Goal: Task Accomplishment & Management: Manage account settings

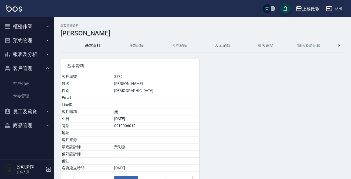
scroll to position [34, 0]
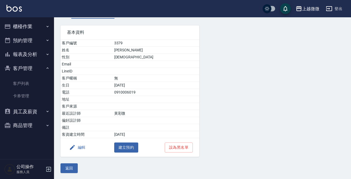
click at [27, 52] on button "報表及分析" at bounding box center [27, 54] width 50 height 14
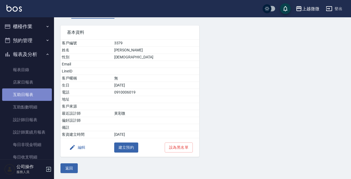
click at [34, 92] on link "互助日報表" at bounding box center [27, 94] width 50 height 12
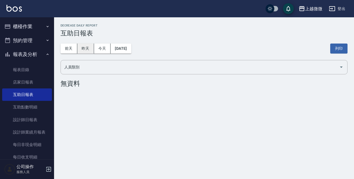
click at [88, 48] on button "昨天" at bounding box center [85, 49] width 17 height 10
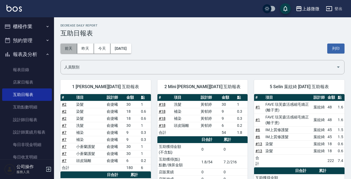
drag, startPoint x: 73, startPoint y: 49, endPoint x: 76, endPoint y: 49, distance: 3.0
click at [72, 49] on button "前天" at bounding box center [69, 49] width 17 height 10
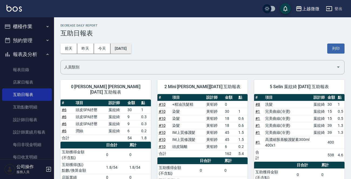
click at [131, 48] on button "[DATE]" at bounding box center [121, 49] width 21 height 10
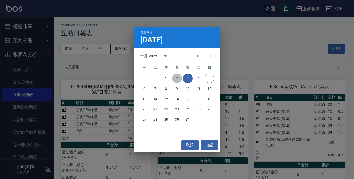
click at [175, 78] on button "2" at bounding box center [177, 79] width 10 height 10
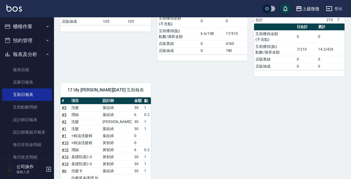
scroll to position [243, 0]
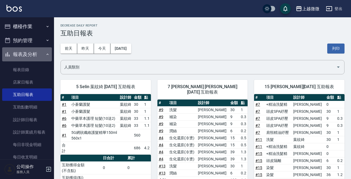
drag, startPoint x: 32, startPoint y: 59, endPoint x: 29, endPoint y: 67, distance: 8.5
click at [32, 59] on button "報表及分析" at bounding box center [27, 54] width 50 height 14
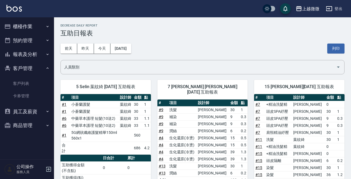
click at [29, 67] on ul "櫃檯作業 打帳單 帳單列表 現金收支登錄 材料自購登錄 掃碼打卡 預約管理 預約管理 單日預約紀錄 單週預約紀錄 報表及分析 報表目錄 店家日報表 互助日報表…" at bounding box center [27, 75] width 50 height 117
click at [30, 54] on button "報表及分析" at bounding box center [27, 54] width 50 height 14
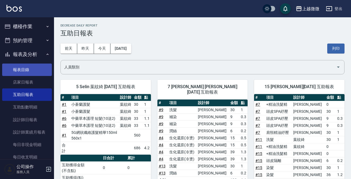
click at [34, 66] on link "報表目錄" at bounding box center [27, 70] width 50 height 12
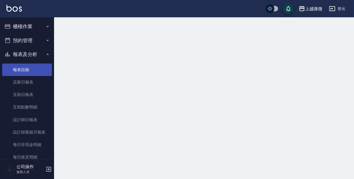
click at [34, 66] on link "報表目錄" at bounding box center [27, 70] width 50 height 12
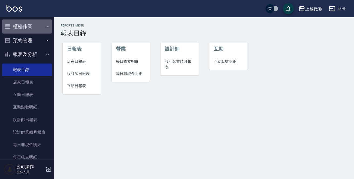
click at [29, 21] on button "櫃檯作業" at bounding box center [27, 26] width 50 height 14
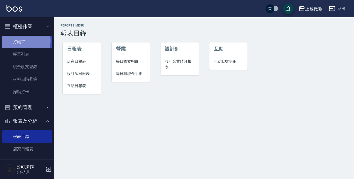
click at [24, 41] on link "打帳單" at bounding box center [27, 42] width 50 height 12
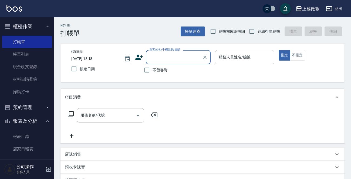
click at [171, 58] on input "顧客姓名/手機號碼/編號" at bounding box center [174, 56] width 52 height 9
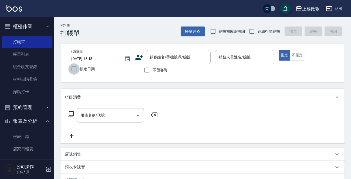
click at [71, 68] on input "鎖定日期" at bounding box center [73, 68] width 11 height 11
checkbox input "true"
click at [254, 30] on input "連續打單結帳" at bounding box center [252, 31] width 11 height 11
checkbox input "true"
click at [185, 60] on input "顧客姓名/手機號碼/編號" at bounding box center [174, 56] width 52 height 9
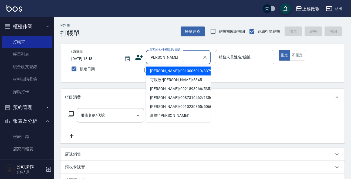
click at [178, 72] on li "劉美莉/0910006019/3379" at bounding box center [178, 70] width 65 height 9
type input "劉美莉/0910006019/3379"
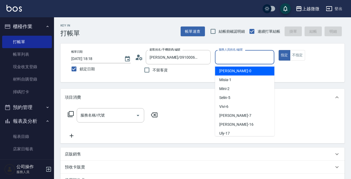
click at [249, 55] on input "服務人員姓名/編號" at bounding box center [245, 56] width 55 height 9
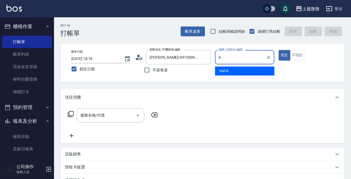
click at [248, 72] on div "Vivi -6" at bounding box center [244, 70] width 59 height 9
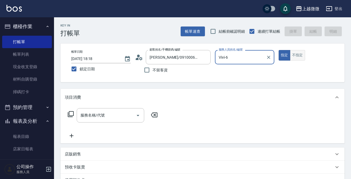
type input "Vivi-6"
click at [300, 57] on button "不指定" at bounding box center [297, 55] width 15 height 11
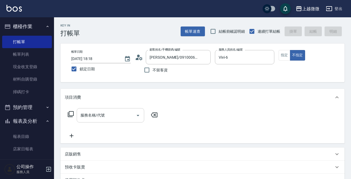
click at [107, 118] on input "服務名稱/代號" at bounding box center [106, 115] width 55 height 9
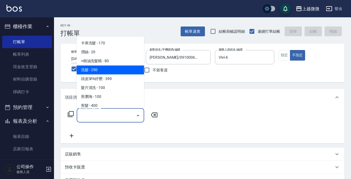
click at [121, 71] on span "洗髮 - 250" at bounding box center [111, 69] width 68 height 9
type input "洗髮(A03)"
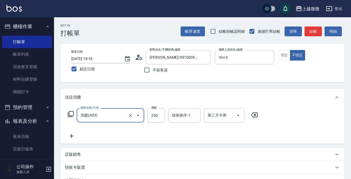
click at [71, 136] on icon at bounding box center [72, 136] width 14 height 6
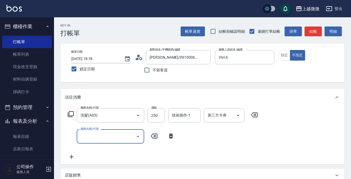
click at [91, 136] on input "服務名稱/代號" at bounding box center [106, 136] width 55 height 9
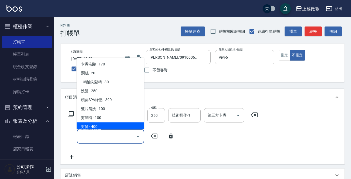
click at [105, 123] on span "剪髮 - 400" at bounding box center [111, 126] width 68 height 9
type input "剪髮(B02)"
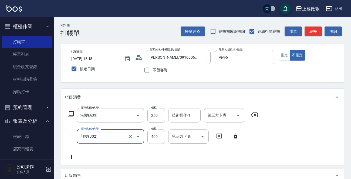
click at [70, 156] on icon at bounding box center [72, 157] width 14 height 6
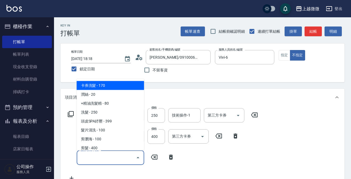
click at [96, 160] on input "服務名稱/代號" at bounding box center [106, 157] width 55 height 9
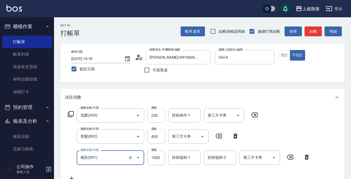
type input "補染(D01)"
click at [155, 118] on input "250" at bounding box center [157, 115] width 18 height 15
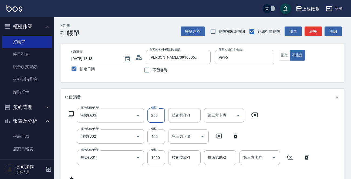
drag, startPoint x: 154, startPoint y: 115, endPoint x: 167, endPoint y: 116, distance: 13.3
click at [154, 115] on input "250" at bounding box center [157, 115] width 18 height 15
type input "260"
click at [115, 135] on input "剪髮(B02)" at bounding box center [103, 136] width 48 height 9
click at [158, 134] on input "400" at bounding box center [157, 136] width 18 height 15
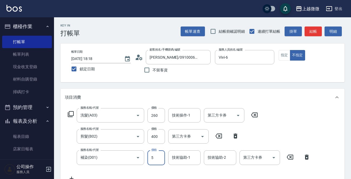
drag, startPoint x: 157, startPoint y: 161, endPoint x: 146, endPoint y: 158, distance: 11.6
click at [146, 158] on div "服務名稱/代號 補染(D01) 服務名稱/代號 價格 5 價格 技術協助-1 技術協助-1 技術協助-2 技術協助-2 第三方卡券 第三方卡券" at bounding box center [189, 157] width 249 height 15
type input "1000"
click at [156, 115] on input "260" at bounding box center [157, 115] width 18 height 15
click at [110, 139] on input "剪髮(B02)" at bounding box center [103, 136] width 48 height 9
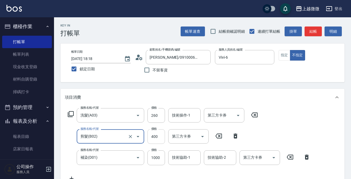
click at [157, 136] on input "400" at bounding box center [157, 136] width 18 height 15
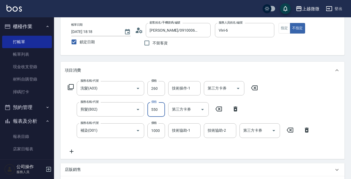
type input "550"
click at [72, 152] on icon at bounding box center [72, 151] width 14 height 6
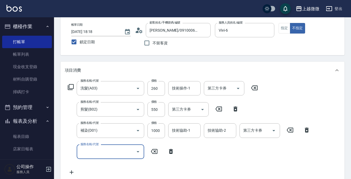
click at [92, 153] on input "服務名稱/代號" at bounding box center [106, 151] width 55 height 9
type input "頭皮隔離(G02)"
click at [181, 155] on input "技術協助-1" at bounding box center [185, 151] width 28 height 9
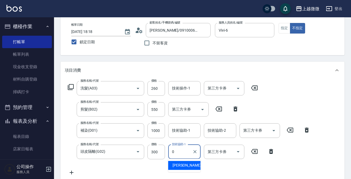
click at [184, 166] on div "Alex -0" at bounding box center [184, 165] width 32 height 9
type input "Alex-0"
click at [188, 132] on input "技術協助-1" at bounding box center [185, 130] width 28 height 9
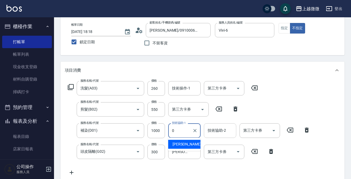
click at [185, 142] on div "Alex -0" at bounding box center [184, 144] width 32 height 9
type input "Alex-0"
click at [220, 127] on input "技術協助-2" at bounding box center [221, 130] width 28 height 9
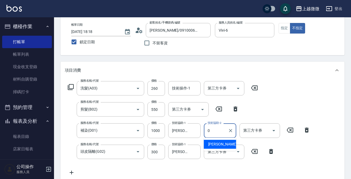
click at [219, 144] on div "Alex -0" at bounding box center [220, 144] width 32 height 9
type input "Alex-0"
click at [179, 91] on input "技術操作-1" at bounding box center [185, 88] width 28 height 9
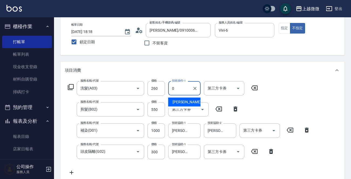
click at [184, 102] on div "Alex -0" at bounding box center [184, 102] width 32 height 9
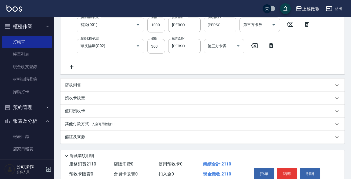
scroll to position [157, 0]
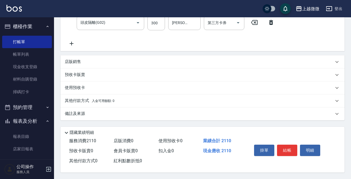
type input "Alex-0"
click at [76, 111] on p "備註及來源" at bounding box center [75, 114] width 20 height 6
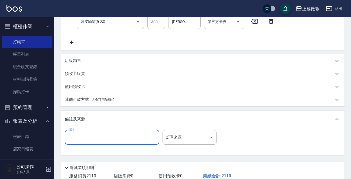
click at [89, 140] on input "備註" at bounding box center [112, 137] width 95 height 15
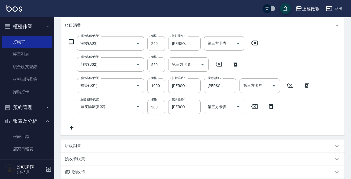
scroll to position [189, 0]
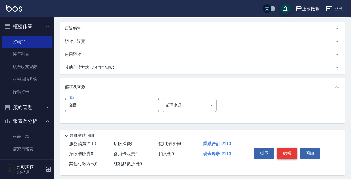
type input "沒贈"
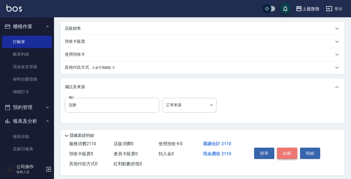
click at [288, 150] on button "結帳" at bounding box center [287, 153] width 20 height 11
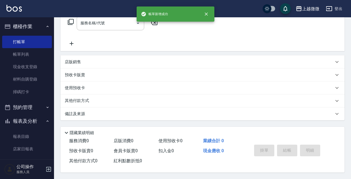
scroll to position [0, 0]
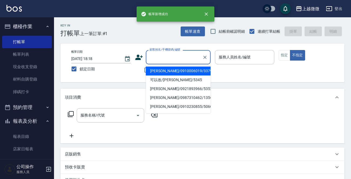
click at [183, 58] on input "顧客姓名/手機號碼/編號" at bounding box center [174, 56] width 52 height 9
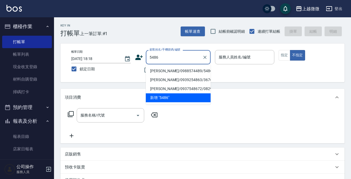
click at [191, 67] on li "陳畇莞/0988574489/5486" at bounding box center [178, 70] width 65 height 9
type input "陳畇莞/0988574489/5486"
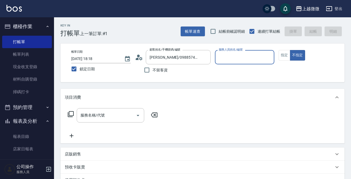
type input "Selin-5"
click at [285, 58] on button "指定" at bounding box center [285, 55] width 12 height 11
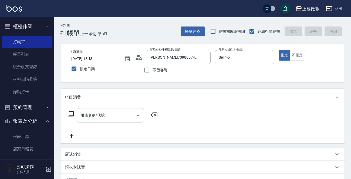
click at [115, 116] on input "服務名稱/代號" at bounding box center [106, 115] width 55 height 9
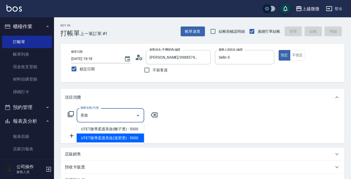
type input "美妝妝"
click at [131, 136] on div "服務名稱/代號 美妝妝 服務名稱/代號" at bounding box center [113, 123] width 96 height 31
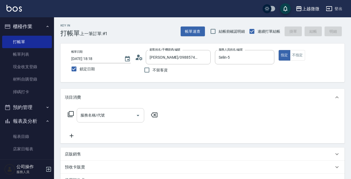
click at [118, 119] on input "服務名稱/代號" at bounding box center [106, 115] width 55 height 9
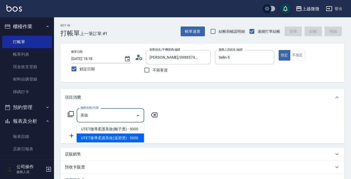
click at [109, 135] on span "UT-ET微導柔護美妝(溫塑燙) - 5000" at bounding box center [111, 138] width 68 height 9
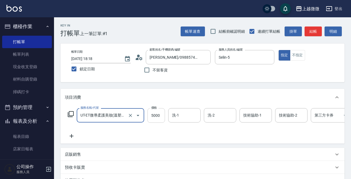
type input "UT-ET微導柔護美妝(溫塑燙)(C16)"
click at [158, 118] on input "5000" at bounding box center [157, 115] width 18 height 15
type input "3750"
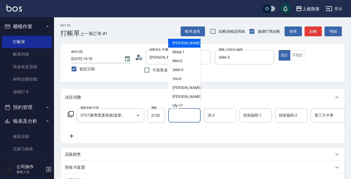
click at [186, 117] on input "洗-1" at bounding box center [185, 115] width 28 height 9
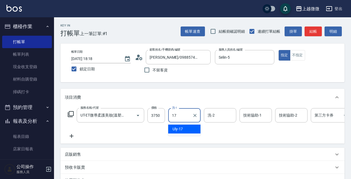
click at [185, 127] on div "Uly -17" at bounding box center [184, 129] width 32 height 9
type input "Uly-17"
click at [232, 118] on input "洗-2" at bounding box center [221, 115] width 28 height 9
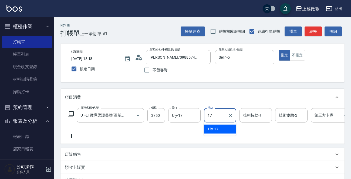
click at [221, 131] on div "Uly -17" at bounding box center [220, 129] width 32 height 9
type input "Uly-17"
click at [256, 117] on div "技術協助-1 技術協助-1" at bounding box center [256, 115] width 32 height 14
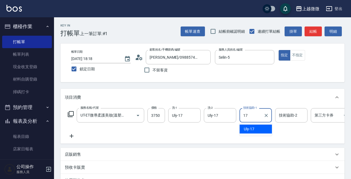
click at [252, 130] on span "Uly -17" at bounding box center [249, 129] width 11 height 6
type input "Uly-17"
click at [288, 117] on input "技術協助-2" at bounding box center [292, 115] width 28 height 9
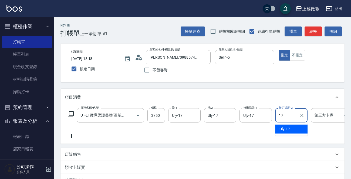
click at [284, 131] on span "Uly -17" at bounding box center [285, 129] width 11 height 6
type input "Uly-17"
click at [70, 134] on icon at bounding box center [72, 136] width 14 height 6
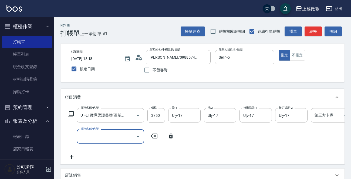
click at [103, 137] on input "服務名稱/代號" at bounding box center [106, 136] width 55 height 9
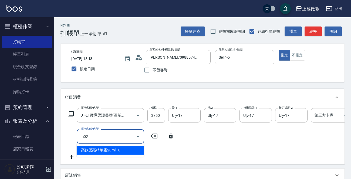
click at [99, 150] on span "高效柔亮精華霜20ml - 0" at bounding box center [111, 150] width 68 height 9
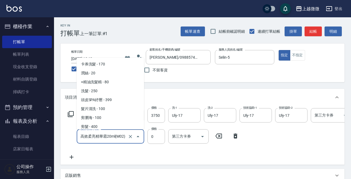
click at [114, 136] on input "高效柔亮精華霜20ml(M02)" at bounding box center [103, 136] width 48 height 9
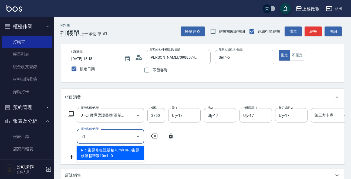
click at [119, 151] on span "RR1復原修復洗髮精70ml+RR3復原修護精華液10ml - 0" at bounding box center [111, 153] width 68 height 15
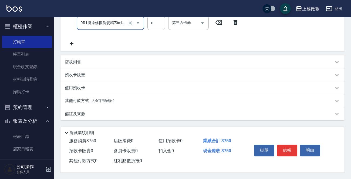
scroll to position [11, 0]
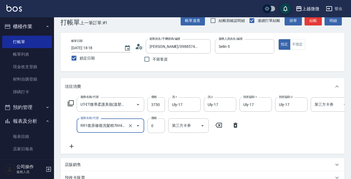
click at [100, 127] on input "RR1復原修復洗髮精70ml+RR3復原修護精華液10ml(M03)" at bounding box center [103, 125] width 48 height 9
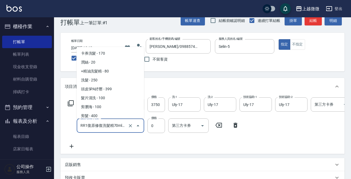
scroll to position [1243, 0]
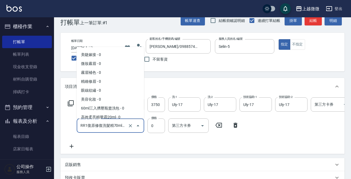
type input "RR1復原修復洗髮精70ml+RR3復原修護精華液10ml(M03)"
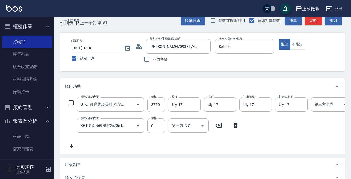
click at [297, 133] on div "服務名稱/代號 UT-ET微導柔護美妝(溫塑燙)(C16) 服務名稱/代號 價格 3750 價格 洗-1 Uly-17 洗-1 洗-2 Uly-17 洗-2 …" at bounding box center [217, 123] width 304 height 52
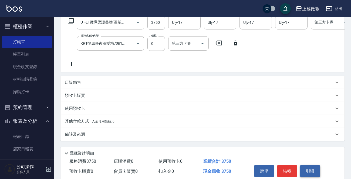
scroll to position [119, 0]
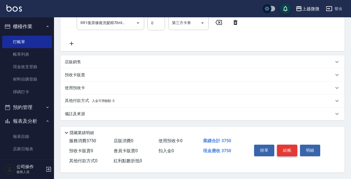
click at [288, 146] on button "結帳" at bounding box center [287, 150] width 20 height 11
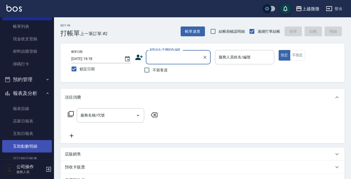
scroll to position [0, 0]
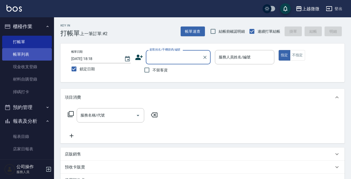
click at [25, 53] on link "帳單列表" at bounding box center [27, 54] width 50 height 12
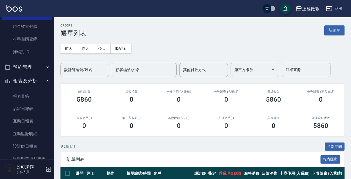
scroll to position [151, 0]
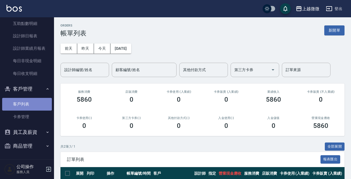
click at [32, 104] on link "客戶列表" at bounding box center [27, 104] width 50 height 12
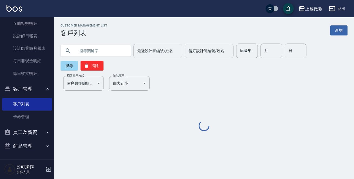
click at [92, 47] on input "text" at bounding box center [101, 51] width 51 height 15
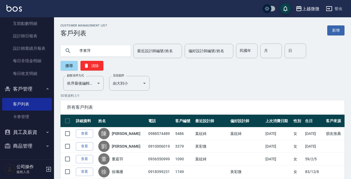
type input "李東萍"
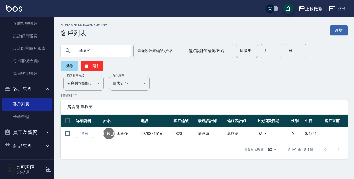
click at [125, 131] on link "李東萍" at bounding box center [122, 133] width 11 height 5
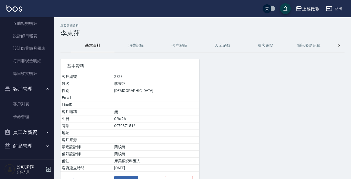
click at [142, 41] on button "消費記錄" at bounding box center [136, 45] width 43 height 13
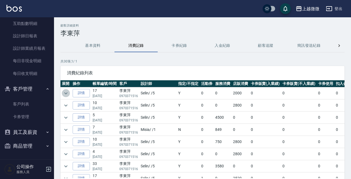
click at [68, 93] on icon "expand row" at bounding box center [66, 93] width 6 height 6
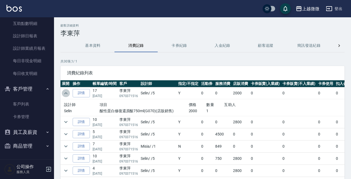
click at [68, 93] on icon "expand row" at bounding box center [66, 93] width 6 height 6
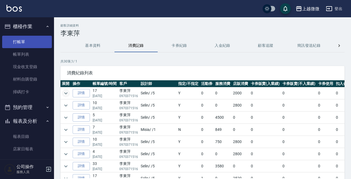
click at [27, 42] on link "打帳單" at bounding box center [27, 42] width 50 height 12
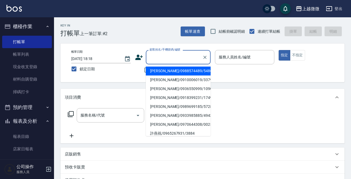
click at [161, 59] on input "顧客姓名/手機號碼/編號" at bounding box center [174, 56] width 52 height 9
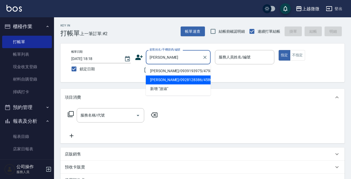
click at [174, 77] on li "[PERSON_NAME]/0928128386/4580" at bounding box center [178, 79] width 65 height 9
type input "[PERSON_NAME]/0928128386/4580"
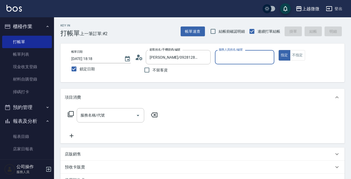
type input "Vivi-6"
click at [210, 75] on div "不留客資" at bounding box center [173, 69] width 76 height 11
click at [109, 114] on input "服務名稱/代號" at bounding box center [106, 115] width 55 height 9
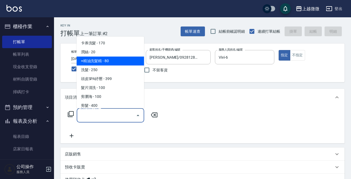
click at [118, 57] on span "+精油洗髮精 - 80" at bounding box center [111, 60] width 68 height 9
type input "+精油洗髮精(A02)"
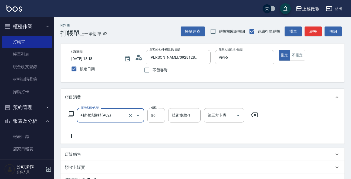
click at [71, 135] on icon at bounding box center [72, 136] width 14 height 6
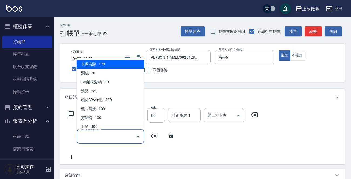
click at [111, 132] on input "服務名稱/代號" at bounding box center [106, 136] width 55 height 9
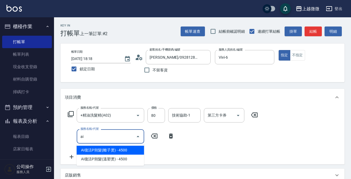
click at [118, 151] on span "AI復活P朔髮(離子燙) - 4500" at bounding box center [111, 150] width 68 height 9
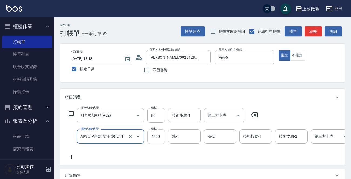
type input "AI復活P朔髮(離子燙)(C11)"
click at [160, 138] on input "4500" at bounding box center [157, 136] width 18 height 15
type input "3000"
click at [189, 135] on input "洗-1" at bounding box center [185, 136] width 28 height 9
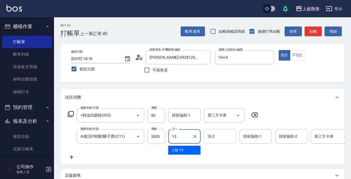
click at [187, 150] on div "Lily -15" at bounding box center [184, 150] width 32 height 9
type input "Lily-15"
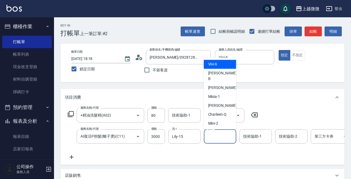
click at [222, 135] on input "洗-2" at bounding box center [221, 136] width 28 height 9
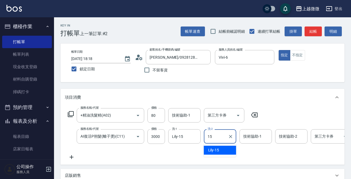
click at [225, 150] on div "Lily -15" at bounding box center [220, 150] width 32 height 9
type input "Lily-15"
click at [254, 138] on div "技術協助-1 技術協助-1" at bounding box center [256, 136] width 32 height 14
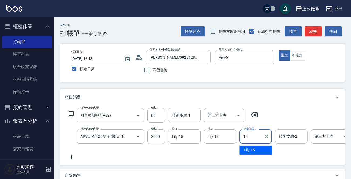
drag, startPoint x: 254, startPoint y: 151, endPoint x: 286, endPoint y: 139, distance: 33.9
click at [258, 151] on div "Lily -15" at bounding box center [256, 150] width 32 height 9
type input "Lily-15"
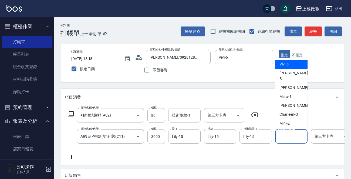
click at [289, 137] on div "技術協助-2 技術協助-2" at bounding box center [291, 136] width 32 height 14
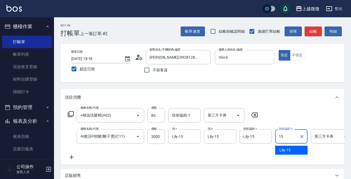
click at [290, 151] on span "Lily -15" at bounding box center [285, 150] width 11 height 6
type input "Lily-15"
click at [181, 114] on div "技術協助-1 技術協助-1" at bounding box center [184, 115] width 32 height 14
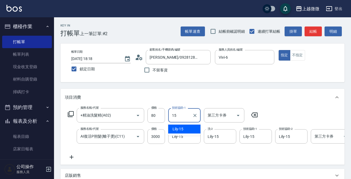
click at [188, 127] on div "Lily -15" at bounding box center [184, 129] width 32 height 9
type input "Lily-15"
click at [72, 155] on icon at bounding box center [72, 157] width 14 height 6
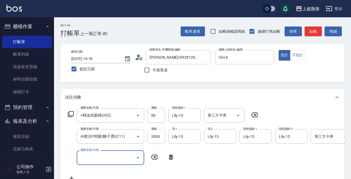
drag, startPoint x: 95, startPoint y: 157, endPoint x: 98, endPoint y: 154, distance: 4.2
click at [95, 157] on input "服務名稱/代號" at bounding box center [106, 157] width 55 height 9
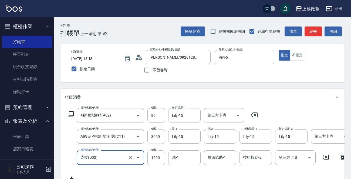
type input "染髮(D02)"
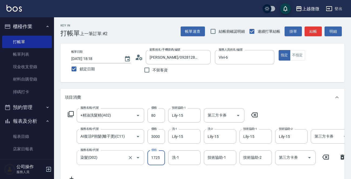
type input "1725"
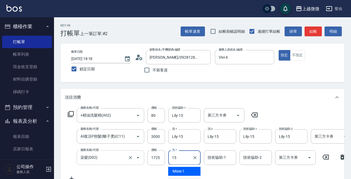
type input "Lily-15"
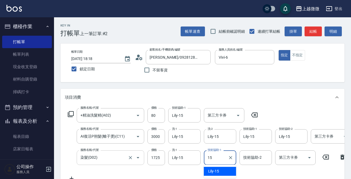
type input "1"
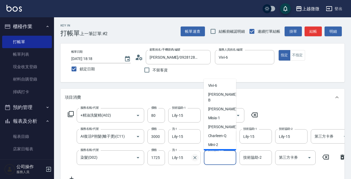
click at [195, 157] on icon "Clear" at bounding box center [195, 157] width 3 height 3
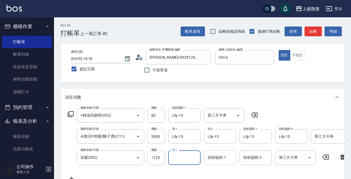
click at [226, 157] on input "技術協助-1" at bounding box center [221, 157] width 28 height 9
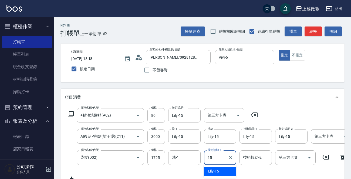
click at [226, 169] on div "Lily -15" at bounding box center [220, 171] width 32 height 9
type input "Lily-15"
click at [257, 159] on div "技術協助-2 技術協助-2" at bounding box center [256, 157] width 32 height 14
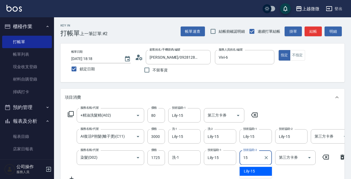
click at [251, 169] on span "Lily -15" at bounding box center [249, 171] width 11 height 6
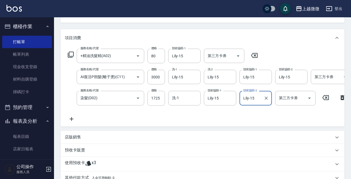
scroll to position [27, 0]
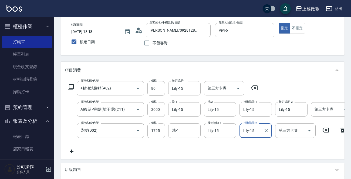
type input "Lily-15"
click at [71, 148] on icon at bounding box center [72, 151] width 14 height 6
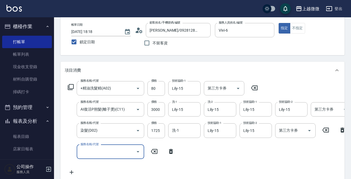
click at [99, 149] on div "服務名稱/代號 服務名稱/代號" at bounding box center [111, 152] width 68 height 14
click at [178, 145] on div "技術協助-1" at bounding box center [184, 152] width 32 height 14
type input "頭皮隔離(G02)"
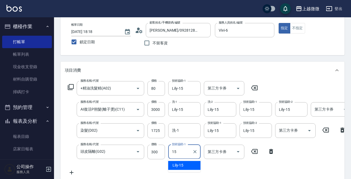
click at [184, 167] on div "Lily -15" at bounding box center [184, 165] width 32 height 9
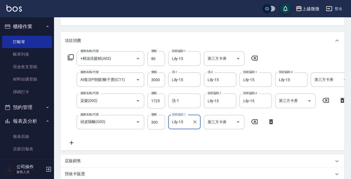
scroll to position [81, 0]
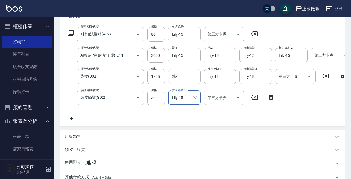
type input "Lily-15"
click at [73, 119] on icon at bounding box center [72, 118] width 14 height 6
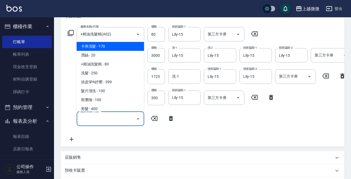
click at [98, 121] on input "服務名稱/代號" at bounding box center [106, 118] width 55 height 9
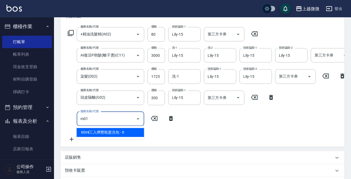
click at [108, 131] on span "60ml三入擠壓瓶盥洗包 - 0" at bounding box center [111, 132] width 68 height 9
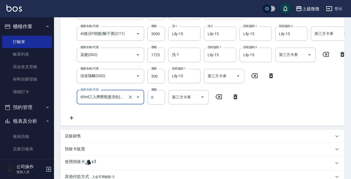
scroll to position [184, 0]
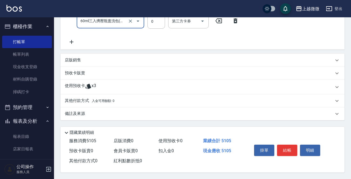
type input "60ml三入擠壓瓶盥洗包(M01)"
click at [84, 99] on p "其他付款方式 入金可用餘額: 0" at bounding box center [90, 101] width 50 height 6
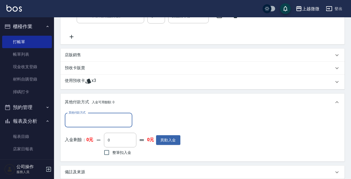
scroll to position [0, 0]
click at [97, 122] on input "其他付款方式" at bounding box center [98, 119] width 63 height 9
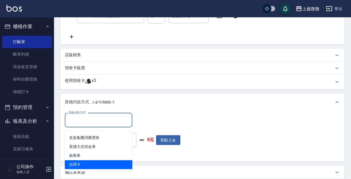
drag, startPoint x: 88, startPoint y: 162, endPoint x: 92, endPoint y: 158, distance: 5.4
click at [89, 162] on span "信用卡" at bounding box center [99, 164] width 68 height 9
type input "信用卡"
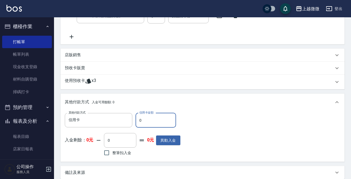
click at [157, 124] on input "0" at bounding box center [156, 120] width 41 height 15
drag, startPoint x: 157, startPoint y: 124, endPoint x: 103, endPoint y: 116, distance: 54.4
click at [115, 119] on div "其他付款方式 信用卡 其他付款方式 信用卡金額 0 信用卡金額" at bounding box center [123, 120] width 116 height 15
type input "5105"
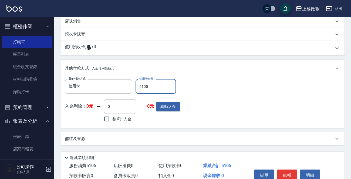
scroll to position [248, 0]
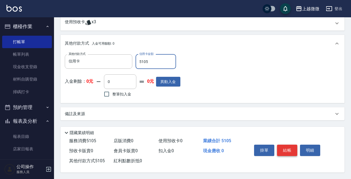
click at [284, 154] on button "結帳" at bounding box center [287, 150] width 20 height 11
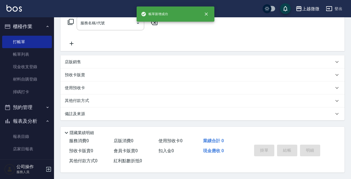
scroll to position [0, 0]
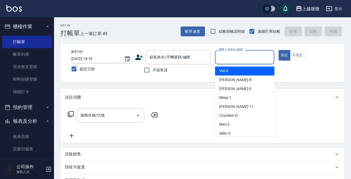
click at [266, 62] on input "服務人員姓名/編號" at bounding box center [245, 56] width 55 height 9
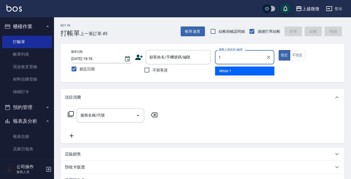
drag, startPoint x: 243, startPoint y: 72, endPoint x: 275, endPoint y: 64, distance: 32.7
click at [243, 72] on div "Misia -1" at bounding box center [244, 70] width 59 height 9
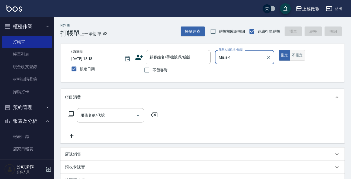
type input "Misia-1"
click at [296, 53] on button "不指定" at bounding box center [297, 55] width 15 height 11
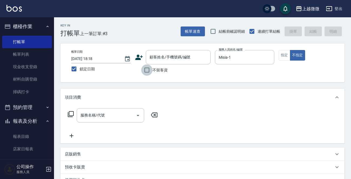
click at [145, 72] on input "不留客資" at bounding box center [146, 69] width 11 height 11
checkbox input "true"
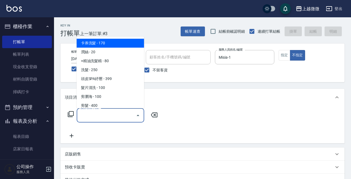
click at [105, 116] on input "服務名稱/代號" at bounding box center [106, 115] width 55 height 9
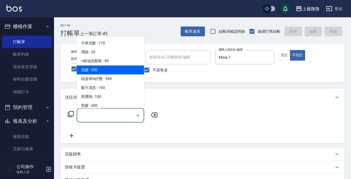
click at [102, 73] on span "洗髮 - 250" at bounding box center [111, 69] width 68 height 9
type input "洗髮(A03)"
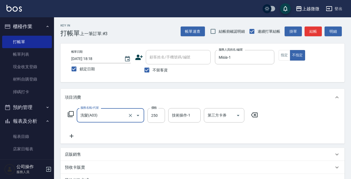
click at [72, 138] on icon at bounding box center [72, 136] width 14 height 6
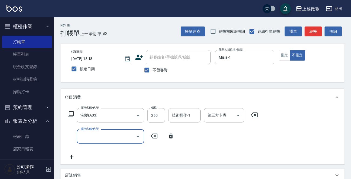
click at [101, 136] on input "服務名稱/代號" at bounding box center [106, 136] width 55 height 9
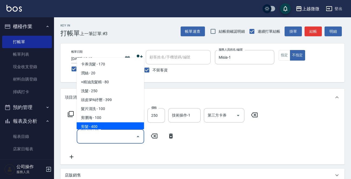
click at [101, 126] on span "剪髮 - 400" at bounding box center [111, 126] width 68 height 9
type input "剪髮(B02)"
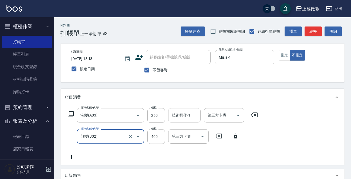
click at [180, 112] on div "技術操作-1 技術操作-1" at bounding box center [184, 115] width 32 height 14
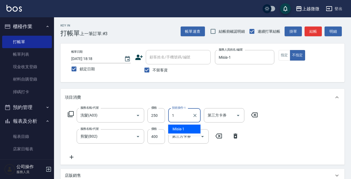
click at [184, 129] on span "Misia -1" at bounding box center [179, 129] width 12 height 6
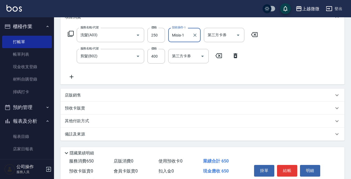
scroll to position [81, 0]
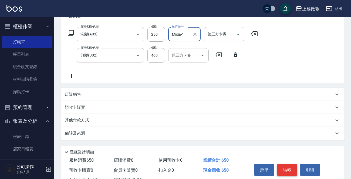
type input "Misia-1"
click at [289, 167] on button "結帳" at bounding box center [287, 169] width 20 height 11
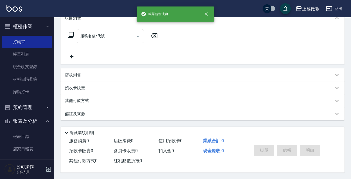
scroll to position [0, 0]
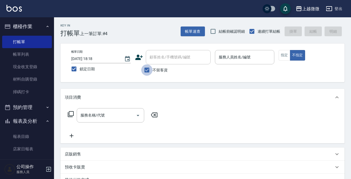
click at [145, 69] on input "不留客資" at bounding box center [146, 69] width 11 height 11
checkbox input "false"
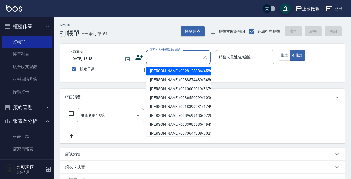
drag, startPoint x: 167, startPoint y: 59, endPoint x: 176, endPoint y: 57, distance: 8.6
click at [168, 59] on input "顧客姓名/手機號碼/編號" at bounding box center [174, 56] width 52 height 9
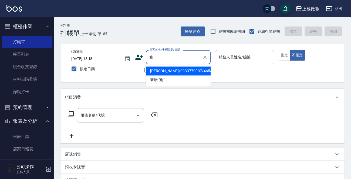
click at [178, 68] on li "[PERSON_NAME]/0933779007/4653" at bounding box center [178, 70] width 65 height 9
type input "[PERSON_NAME]/0933779007/4653"
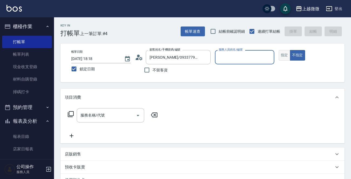
click at [282, 57] on button "指定" at bounding box center [285, 55] width 12 height 11
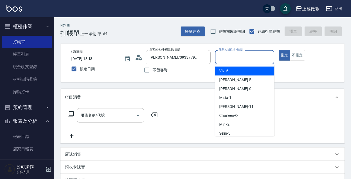
click at [248, 57] on input "服務人員姓名/編號" at bounding box center [245, 56] width 55 height 9
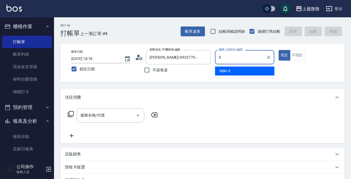
drag, startPoint x: 245, startPoint y: 64, endPoint x: 235, endPoint y: 73, distance: 13.6
click at [241, 70] on div "Selin -5" at bounding box center [244, 70] width 59 height 9
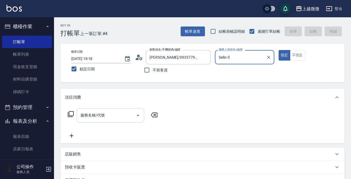
type input "Selin-5"
click at [108, 115] on input "服務名稱/代號" at bounding box center [106, 115] width 55 height 9
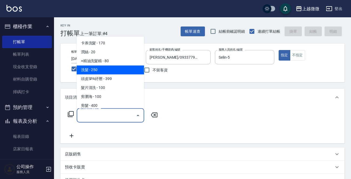
click at [110, 70] on span "洗髮 - 250" at bounding box center [111, 69] width 68 height 9
type input "洗髮(A03)"
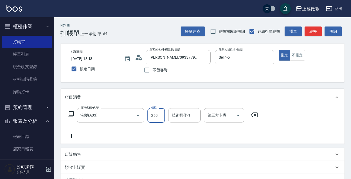
drag, startPoint x: 152, startPoint y: 111, endPoint x: 163, endPoint y: 116, distance: 12.0
click at [152, 111] on input "250" at bounding box center [157, 115] width 18 height 15
type input "300"
click at [180, 118] on input "技術操作-1" at bounding box center [185, 115] width 28 height 9
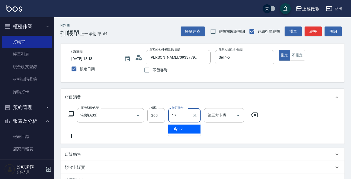
click at [184, 135] on ul "Uly -17" at bounding box center [184, 128] width 32 height 13
click at [184, 130] on div "Uly -17" at bounding box center [184, 129] width 32 height 9
type input "Uly-17"
click at [70, 135] on icon at bounding box center [72, 136] width 14 height 6
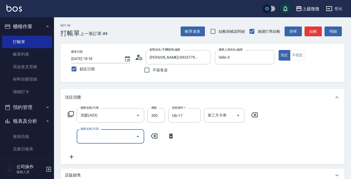
click at [97, 137] on input "服務名稱/代號" at bounding box center [106, 136] width 55 height 9
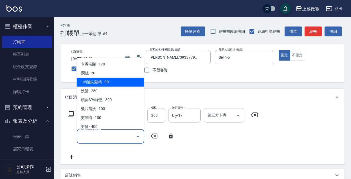
click at [116, 80] on span "+精油洗髮精 - 80" at bounding box center [111, 82] width 68 height 9
type input "+精油洗髮精(A02)"
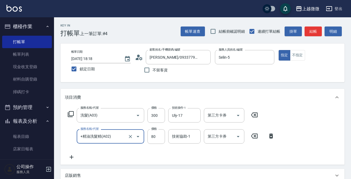
click at [70, 157] on icon at bounding box center [72, 157] width 14 height 6
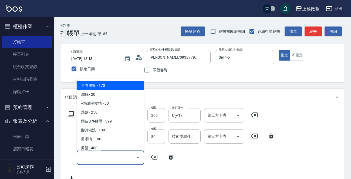
click at [103, 161] on input "服務名稱/代號" at bounding box center [106, 157] width 55 height 9
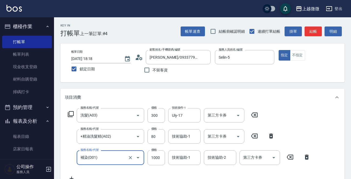
type input "補染(D01)"
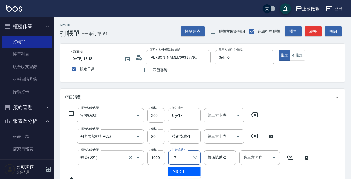
type input "Uly-17"
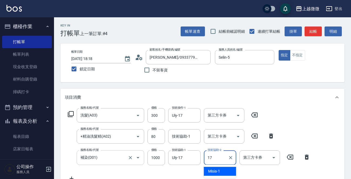
type input "Uly-17"
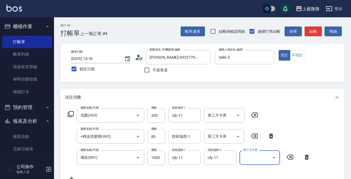
click at [181, 134] on div "技術協助-1 技術協助-1" at bounding box center [184, 136] width 32 height 14
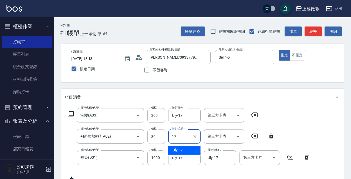
click at [180, 152] on span "Uly -17" at bounding box center [178, 150] width 11 height 6
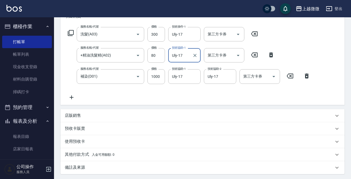
type input "Uly-17"
click at [73, 97] on icon at bounding box center [72, 97] width 14 height 6
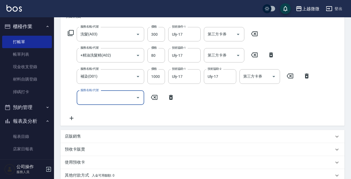
click at [104, 102] on div "服務名稱/代號" at bounding box center [111, 98] width 68 height 14
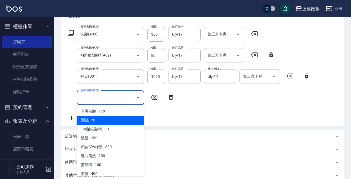
click at [111, 119] on span "潤絲 - 20" at bounding box center [111, 120] width 68 height 9
type input "潤絲(A01)"
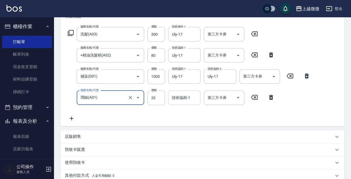
click at [183, 95] on div "技術協助-1 技術協助-1" at bounding box center [184, 98] width 32 height 14
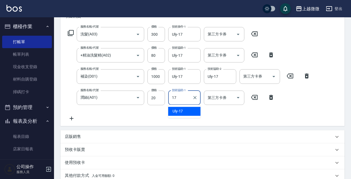
click at [177, 108] on span "Uly -17" at bounding box center [178, 111] width 11 height 6
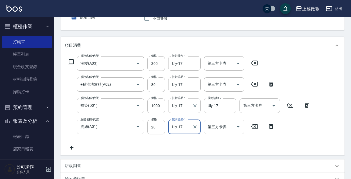
scroll to position [27, 0]
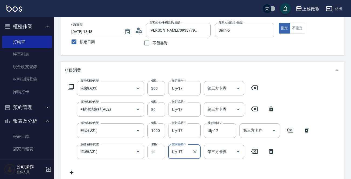
type input "Uly-17"
click at [154, 149] on input "20" at bounding box center [157, 152] width 18 height 15
type input "0"
click at [167, 166] on div "服務名稱/代號 洗髮(A03) 服務名稱/代號 價格 300 價格 技術操作-1 Uly-17 技術操作-1 第三方卡券 第三方卡券 服務名稱/代號 +精油洗…" at bounding box center [189, 128] width 249 height 95
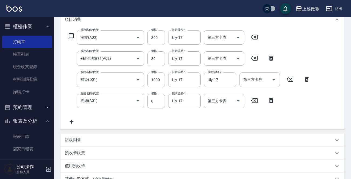
scroll to position [157, 0]
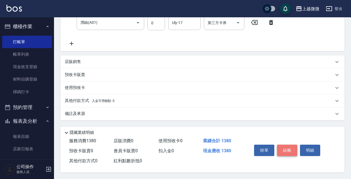
click at [286, 150] on button "結帳" at bounding box center [287, 150] width 20 height 11
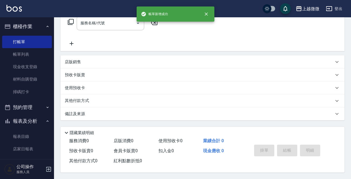
scroll to position [0, 0]
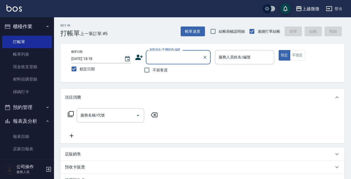
click at [186, 56] on input "顧客姓名/手機號碼/編號" at bounding box center [174, 56] width 52 height 9
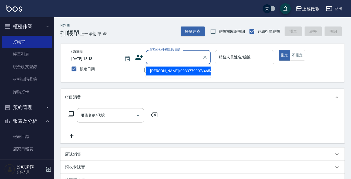
click at [246, 58] on div "服務人員姓名/編號 服務人員姓名/編號" at bounding box center [244, 57] width 59 height 14
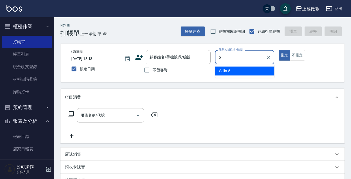
click at [242, 69] on div "Selin -5" at bounding box center [244, 70] width 59 height 9
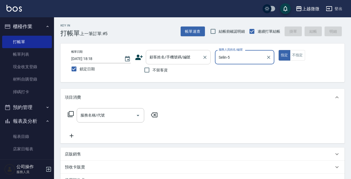
type input "Selin-5"
click at [178, 59] on div "顧客姓名/手機號碼/編號 顧客姓名/手機號碼/編號" at bounding box center [178, 57] width 65 height 14
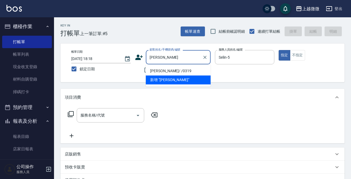
click at [176, 66] on li "[PERSON_NAME]/ /0319" at bounding box center [178, 70] width 65 height 9
type input "[PERSON_NAME]/ /0319"
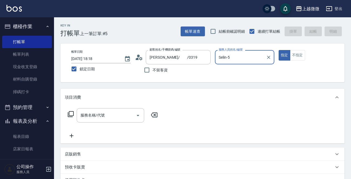
click at [96, 114] on div "服務名稱/代號 服務名稱/代號" at bounding box center [111, 115] width 68 height 14
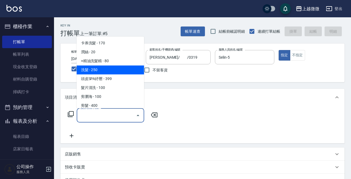
click at [106, 68] on span "洗髮 - 250" at bounding box center [111, 69] width 68 height 9
type input "洗髮(A03)"
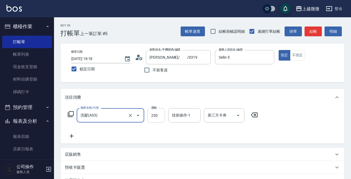
click at [154, 117] on input "250" at bounding box center [157, 115] width 18 height 15
type input "300"
click at [179, 115] on div "技術操作-1 技術操作-1" at bounding box center [184, 115] width 32 height 14
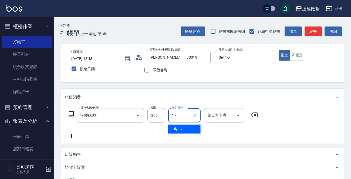
drag, startPoint x: 182, startPoint y: 126, endPoint x: 175, endPoint y: 126, distance: 6.8
click at [181, 126] on span "Uly -17" at bounding box center [178, 129] width 11 height 6
type input "Uly-17"
click at [69, 138] on icon at bounding box center [72, 136] width 14 height 6
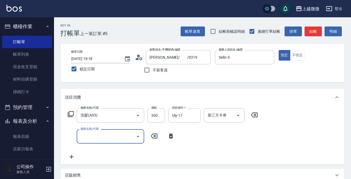
click at [118, 144] on div "服務名稱/代號 洗髮(A03) 服務名稱/代號 價格 300 價格 技術操作-1 Uly-17 技術操作-1 第三方卡券 第三方卡券 服務名稱/代號 服務名稱…" at bounding box center [163, 134] width 197 height 52
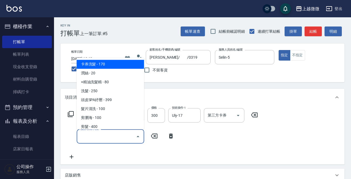
click at [103, 135] on input "服務名稱/代號" at bounding box center [106, 136] width 55 height 9
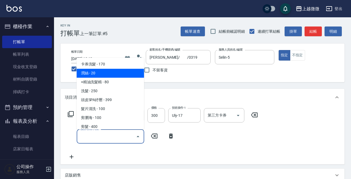
click at [109, 76] on span "潤絲 - 20" at bounding box center [111, 73] width 68 height 9
type input "潤絲(A01)"
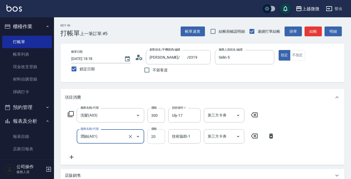
click at [155, 135] on input "20" at bounding box center [157, 136] width 18 height 15
type input "0"
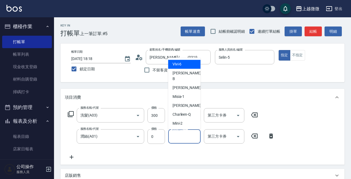
click at [186, 140] on input "技術協助-1" at bounding box center [185, 136] width 28 height 9
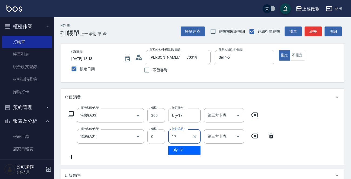
click at [184, 150] on div "Uly -17" at bounding box center [184, 150] width 32 height 9
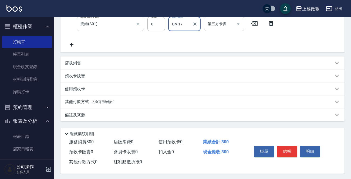
scroll to position [115, 0]
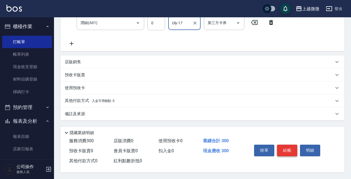
type input "Uly-17"
click at [289, 147] on button "結帳" at bounding box center [287, 150] width 20 height 11
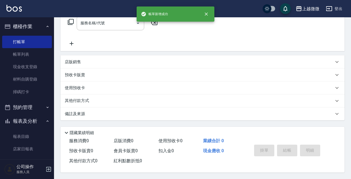
scroll to position [0, 0]
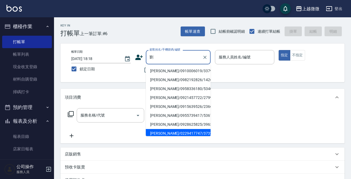
click at [186, 129] on li "[PERSON_NAME]/0229417747/3732" at bounding box center [178, 133] width 65 height 9
type input "[PERSON_NAME]/0229417747/3732"
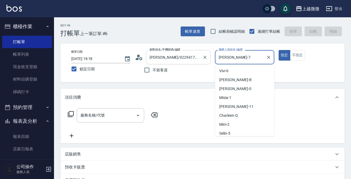
scroll to position [19, 0]
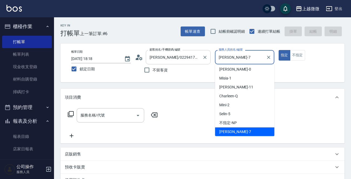
drag, startPoint x: 246, startPoint y: 55, endPoint x: 167, endPoint y: 54, distance: 79.5
click at [167, 54] on div "帳單日期 2025/10/05 18:18 鎖定日期 顧客姓名/手機號碼/編號 劉姿汎/0229417747/3732 顧客姓名/手機號碼/編號 不留客資 服…" at bounding box center [202, 63] width 271 height 26
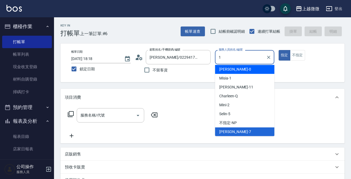
scroll to position [0, 0]
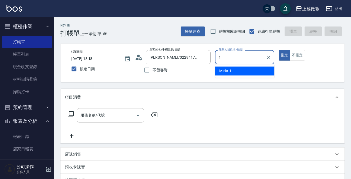
click at [258, 71] on div "Misia -1" at bounding box center [244, 70] width 59 height 9
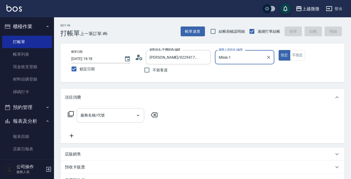
type input "Misia-1"
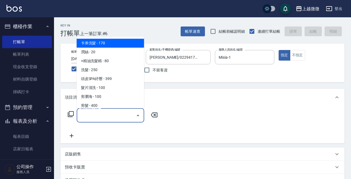
click at [102, 116] on div "服務名稱/代號 服務名稱/代號" at bounding box center [111, 115] width 68 height 14
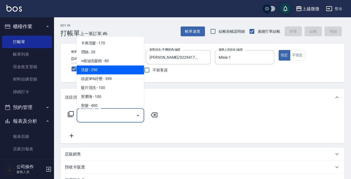
click at [103, 67] on span "洗髮 - 250" at bounding box center [111, 69] width 68 height 9
type input "洗髮(A03)"
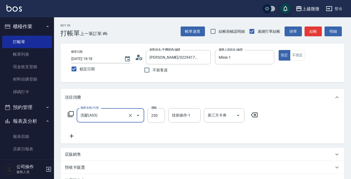
click at [72, 133] on icon at bounding box center [72, 136] width 14 height 6
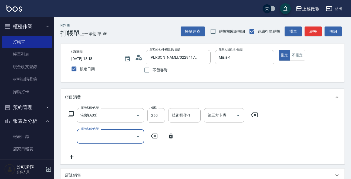
click at [89, 137] on input "服務名稱/代號" at bounding box center [106, 136] width 55 height 9
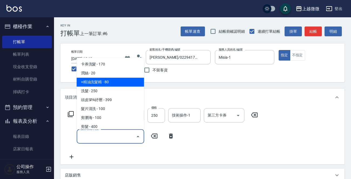
click at [104, 82] on span "+精油洗髮精 - 80" at bounding box center [111, 82] width 68 height 9
type input "+精油洗髮精(A02)"
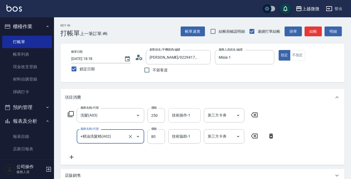
click at [185, 112] on div "技術操作-1 技術操作-1" at bounding box center [184, 115] width 32 height 14
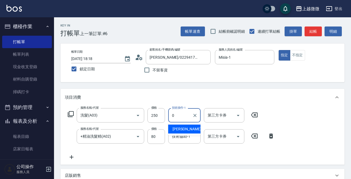
click at [183, 127] on div "Alex -0" at bounding box center [184, 129] width 32 height 9
type input "Alex-0"
click at [183, 139] on input "技術協助-1" at bounding box center [185, 136] width 28 height 9
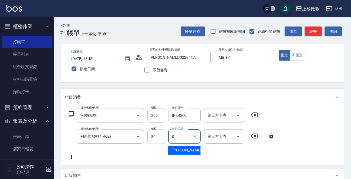
click at [182, 149] on span "Alex -0" at bounding box center [189, 150] width 32 height 6
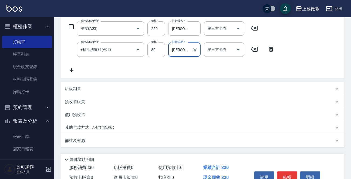
scroll to position [115, 0]
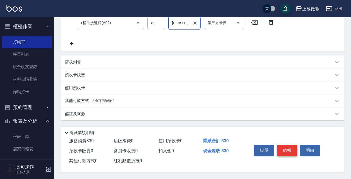
type input "Alex-0"
click at [283, 152] on button "結帳" at bounding box center [287, 150] width 20 height 11
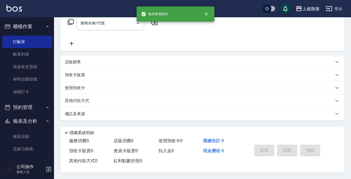
scroll to position [0, 0]
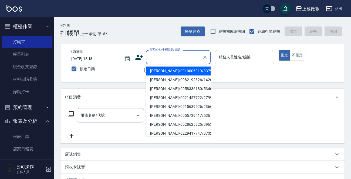
click at [164, 58] on input "顧客姓名/手機號碼/編號" at bounding box center [174, 56] width 52 height 9
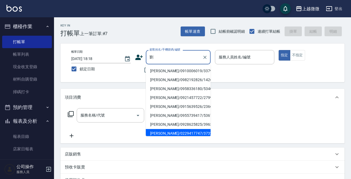
click at [174, 131] on li "[PERSON_NAME]/0229417747/3732" at bounding box center [178, 133] width 65 height 9
type input "[PERSON_NAME]/0229417747/3732"
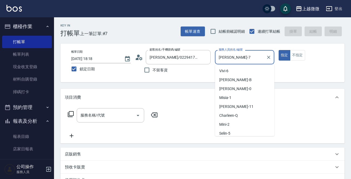
drag, startPoint x: 252, startPoint y: 59, endPoint x: 237, endPoint y: 68, distance: 18.5
click at [191, 60] on div "帳單日期 2025/10/05 18:18 鎖定日期 顧客姓名/手機號碼/編號 劉姿汎/0229417747/3732 顧客姓名/手機號碼/編號 不留客資 服…" at bounding box center [202, 63] width 271 height 26
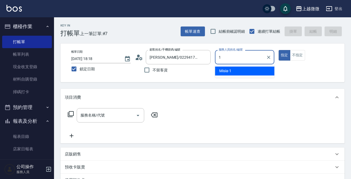
click at [238, 72] on div "Misia -1" at bounding box center [244, 70] width 59 height 9
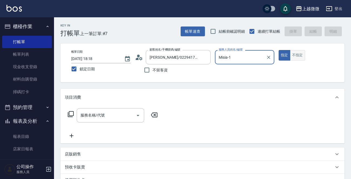
type input "Misia-1"
click at [302, 58] on button "不指定" at bounding box center [297, 55] width 15 height 11
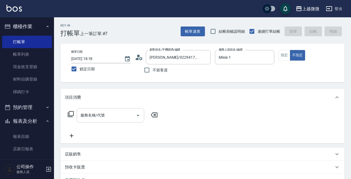
click at [104, 118] on input "服務名稱/代號" at bounding box center [106, 115] width 55 height 9
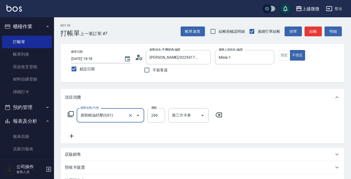
type input "肩頸精油紓壓(G01)"
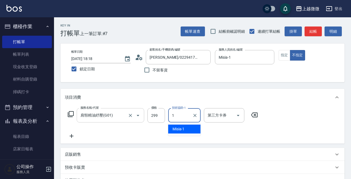
type input "Misia-1"
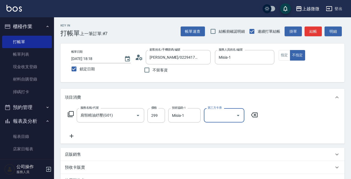
click at [73, 139] on div "服務名稱/代號 肩頸精油紓壓(G01) 服務名稱/代號 價格 299 價格 技術協助-1 Misia-1 技術協助-1 第三方卡券 第三方卡券" at bounding box center [203, 125] width 284 height 38
click at [68, 135] on icon at bounding box center [72, 136] width 14 height 6
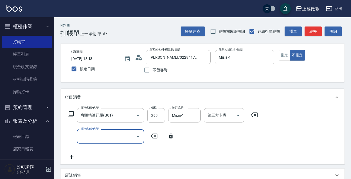
click at [98, 138] on input "服務名稱/代號" at bounding box center [106, 136] width 55 height 9
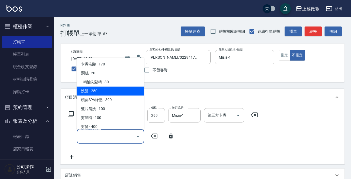
click at [103, 92] on span "洗髮 - 250" at bounding box center [111, 91] width 68 height 9
type input "洗髮(A03)"
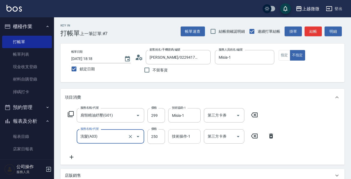
click at [178, 133] on input "技術操作-1" at bounding box center [185, 136] width 28 height 9
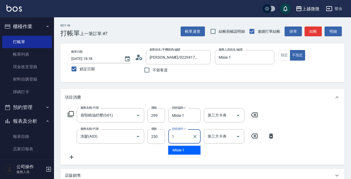
click at [187, 148] on div "Misia -1" at bounding box center [184, 150] width 32 height 9
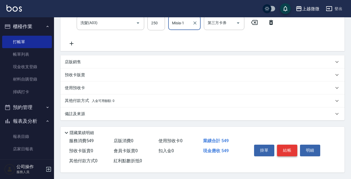
type input "Misia-1"
click at [288, 151] on button "結帳" at bounding box center [287, 150] width 20 height 11
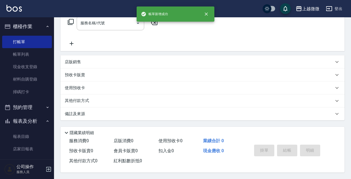
scroll to position [0, 0]
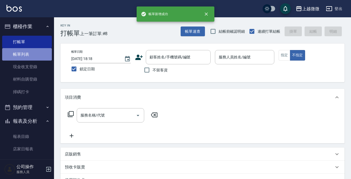
click at [31, 54] on link "帳單列表" at bounding box center [27, 54] width 50 height 12
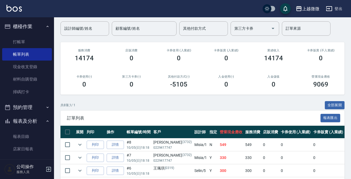
scroll to position [108, 0]
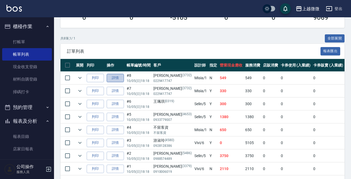
click at [114, 76] on link "詳情" at bounding box center [115, 78] width 17 height 8
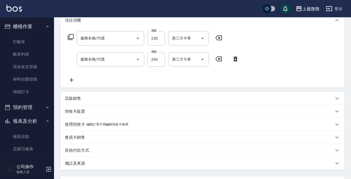
type input "2025/10/05 18:18"
type input "Misia-1"
type input "洗髮(A03)"
type input "肩頸精油紓壓(G01)"
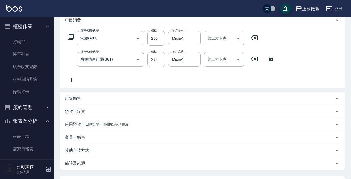
type input "[PERSON_NAME]/0229417747/3732"
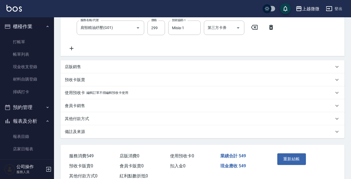
scroll to position [125, 0]
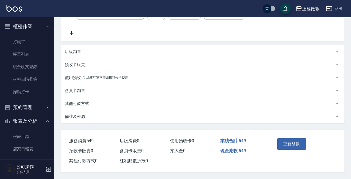
click at [79, 114] on p "備註及來源" at bounding box center [75, 117] width 20 height 6
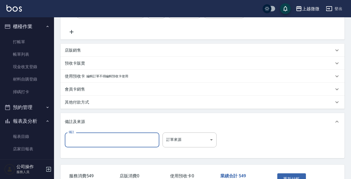
drag, startPoint x: 90, startPoint y: 139, endPoint x: 87, endPoint y: 140, distance: 3.0
click at [90, 139] on input "備註" at bounding box center [112, 139] width 95 height 15
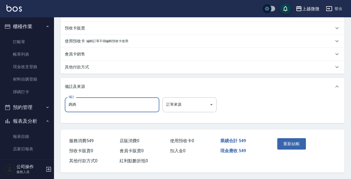
scroll to position [161, 0]
type input "媽媽"
click at [292, 141] on button "重新結帳" at bounding box center [292, 143] width 29 height 11
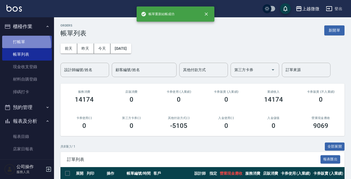
click at [25, 44] on link "打帳單" at bounding box center [27, 42] width 50 height 12
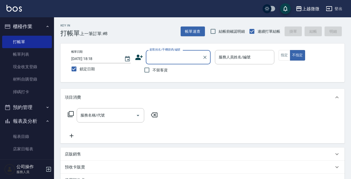
click at [155, 56] on input "顧客姓名/手機號碼/編號" at bounding box center [174, 56] width 52 height 9
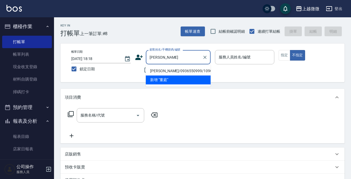
click at [188, 70] on li "[PERSON_NAME]/0936550999/1090" at bounding box center [178, 70] width 65 height 9
type input "[PERSON_NAME]/0936550999/1090"
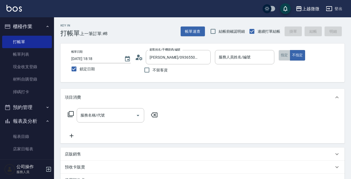
click at [287, 56] on button "指定" at bounding box center [285, 55] width 12 height 11
click at [91, 117] on div "服務名稱/代號 服務名稱/代號" at bounding box center [111, 115] width 68 height 14
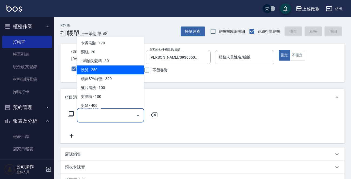
click at [117, 68] on span "洗髮 - 250" at bounding box center [111, 69] width 68 height 9
type input "洗髮(A03)"
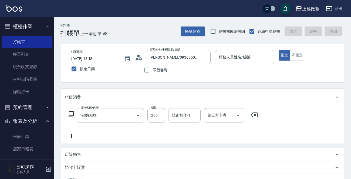
click at [73, 133] on icon at bounding box center [72, 136] width 14 height 6
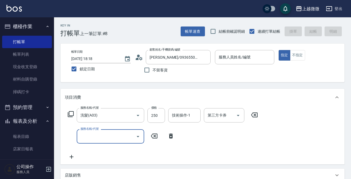
click at [98, 139] on input "服務名稱/代號" at bounding box center [106, 136] width 55 height 9
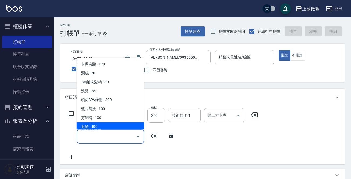
click at [100, 129] on span "剪髮 - 400" at bounding box center [111, 126] width 68 height 9
type input "剪髮(B02)"
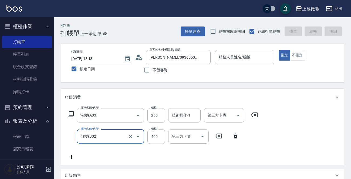
click at [70, 155] on icon at bounding box center [72, 157] width 14 height 6
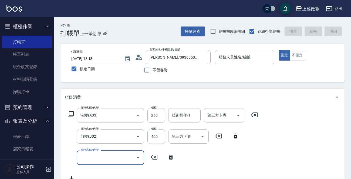
click at [89, 155] on input "服務名稱/代號" at bounding box center [106, 157] width 55 height 9
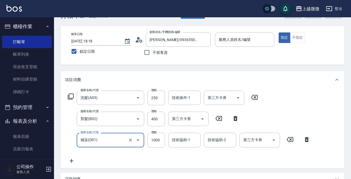
scroll to position [54, 0]
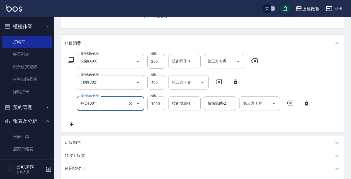
type input "補染(D01)"
click at [70, 126] on icon at bounding box center [72, 124] width 14 height 6
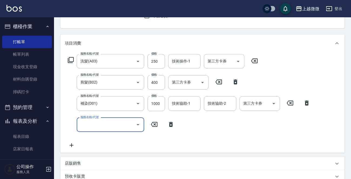
click at [95, 129] on input "服務名稱/代號" at bounding box center [106, 124] width 55 height 9
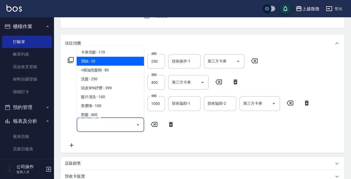
click at [110, 63] on span "潤絲 - 20" at bounding box center [111, 61] width 68 height 9
type input "潤絲(A01)"
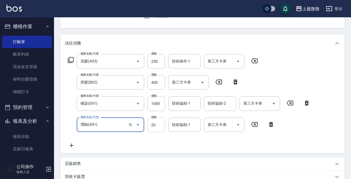
click at [151, 124] on input "20" at bounding box center [157, 125] width 18 height 15
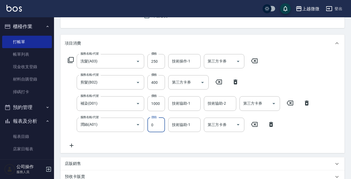
type input "0"
click at [71, 144] on icon at bounding box center [72, 145] width 14 height 6
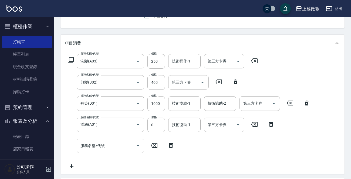
click at [94, 147] on div "服務名稱/代號 服務名稱/代號" at bounding box center [111, 146] width 68 height 14
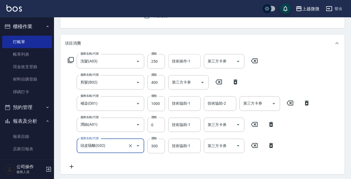
type input "頭皮隔離(G02)"
click at [187, 60] on div "技術操作-1 技術操作-1" at bounding box center [184, 61] width 32 height 14
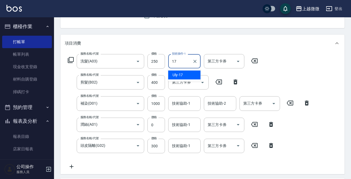
click at [180, 72] on span "Uly -17" at bounding box center [178, 75] width 11 height 6
type input "Uly-17"
click at [188, 107] on input "技術協助-1" at bounding box center [185, 103] width 28 height 9
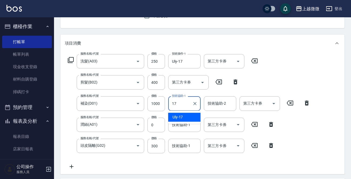
click at [189, 117] on div "Uly -17" at bounding box center [184, 117] width 32 height 9
type input "Uly-17"
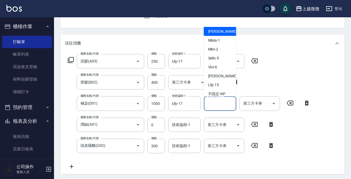
click at [218, 108] on input "技術協助-2" at bounding box center [221, 103] width 28 height 9
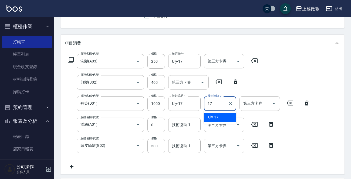
click at [219, 116] on div "Uly -17" at bounding box center [220, 117] width 32 height 9
type input "Uly-17"
click at [184, 123] on div "技術協助-1 技術協助-1" at bounding box center [184, 125] width 32 height 14
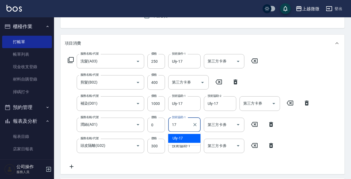
click at [183, 137] on div "Uly -17" at bounding box center [184, 138] width 32 height 9
type input "Uly-17"
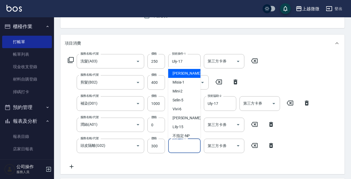
click at [176, 146] on input "技術協助-1" at bounding box center [185, 145] width 28 height 9
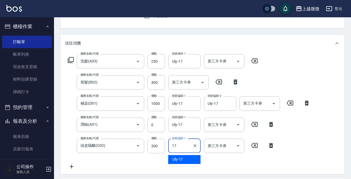
click at [182, 158] on span "Uly -17" at bounding box center [178, 160] width 11 height 6
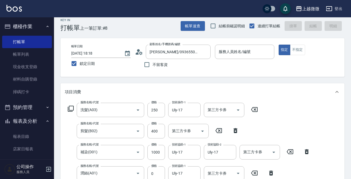
scroll to position [0, 0]
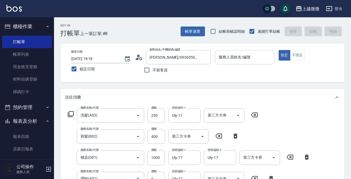
type input "Uly-17"
click at [252, 58] on input "服務人員姓名/編號" at bounding box center [245, 56] width 55 height 9
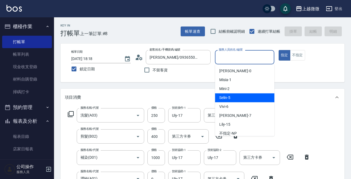
click at [242, 95] on div "Selin -5" at bounding box center [244, 97] width 59 height 9
type input "Selin-5"
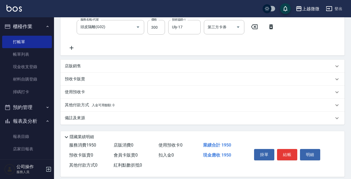
scroll to position [178, 0]
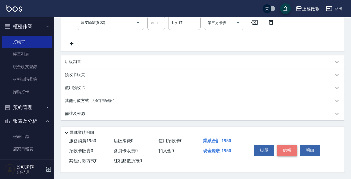
click at [291, 151] on button "結帳" at bounding box center [287, 150] width 20 height 11
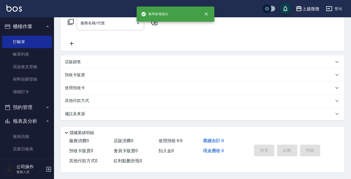
scroll to position [0, 0]
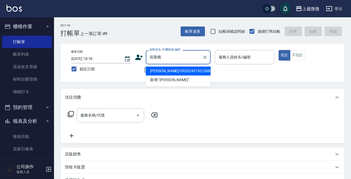
click at [170, 72] on li "[PERSON_NAME]/0920243192/3683" at bounding box center [178, 70] width 65 height 9
type input "[PERSON_NAME]/0920243192/3683"
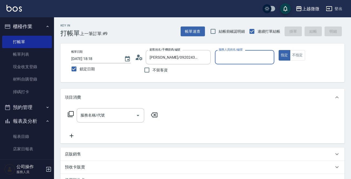
type input "Vivi-6"
click at [106, 116] on input "服務名稱/代號" at bounding box center [106, 115] width 55 height 9
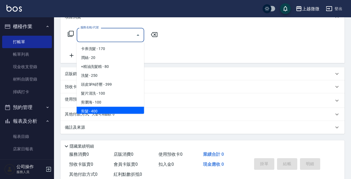
scroll to position [81, 0]
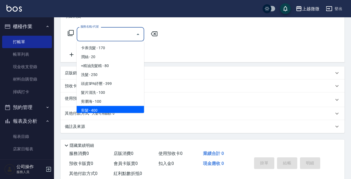
click at [69, 97] on p "使用預收卡" at bounding box center [75, 100] width 20 height 8
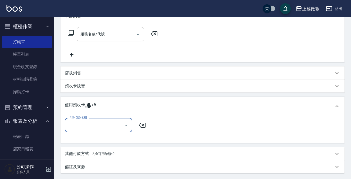
scroll to position [0, 0]
click at [99, 128] on input "卡券代號/名稱" at bounding box center [94, 124] width 55 height 9
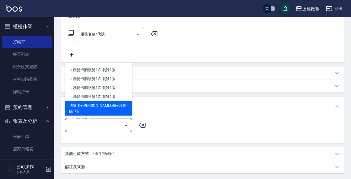
click at [109, 112] on div "洗髮卡+潤絲(+0) 剩餘1張" at bounding box center [99, 108] width 68 height 15
type input "洗髮卡+潤絲(+0)"
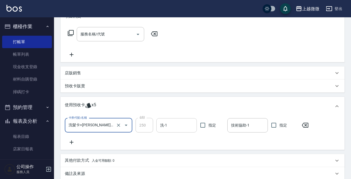
click at [175, 126] on input "洗-1" at bounding box center [177, 125] width 36 height 9
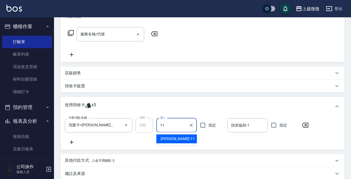
drag, startPoint x: 178, startPoint y: 138, endPoint x: 211, endPoint y: 134, distance: 32.9
click at [178, 137] on div "Kristin -11" at bounding box center [177, 138] width 41 height 9
type input "Kristin-11"
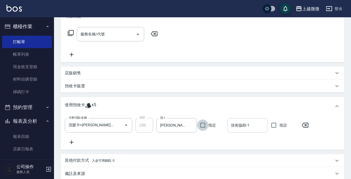
click at [258, 125] on input "技術協助-1" at bounding box center [248, 125] width 36 height 9
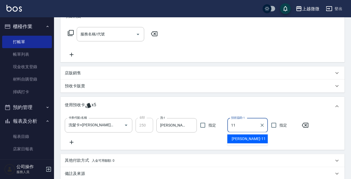
click at [250, 137] on div "Kristin -11" at bounding box center [248, 138] width 41 height 9
type input "Kristin-11"
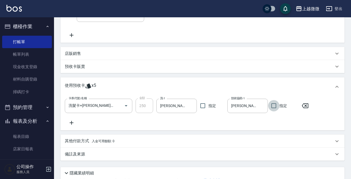
scroll to position [142, 0]
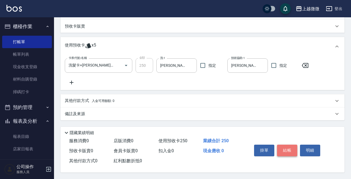
click at [291, 151] on button "結帳" at bounding box center [287, 150] width 20 height 11
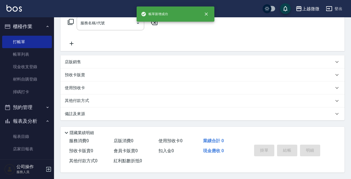
scroll to position [0, 0]
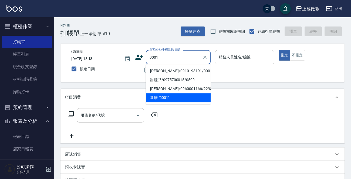
click at [175, 70] on li "[PERSON_NAME]/0910193191/0001" at bounding box center [178, 70] width 65 height 9
type input "[PERSON_NAME]/0910193191/0001"
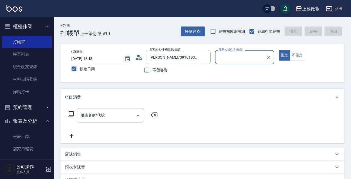
type input "Vivi-6"
click at [105, 111] on input "服務名稱/代號" at bounding box center [106, 115] width 55 height 9
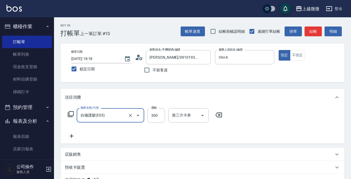
type input "自備護髮(E03)"
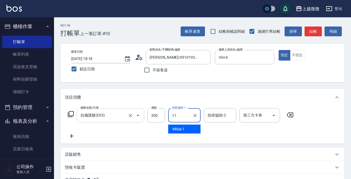
type input "Kristin-11"
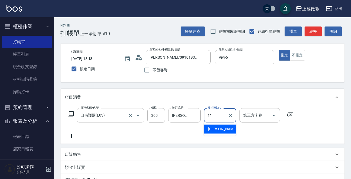
type input "Kristin-11"
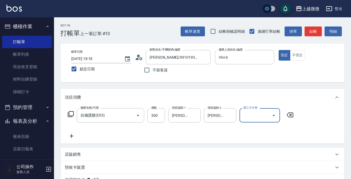
click at [72, 137] on icon at bounding box center [72, 136] width 4 height 4
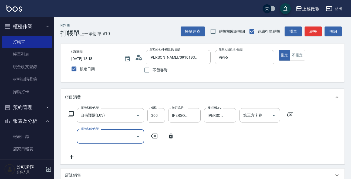
drag, startPoint x: 72, startPoint y: 137, endPoint x: 94, endPoint y: 137, distance: 22.7
click at [94, 137] on input "服務名稱/代號" at bounding box center [106, 136] width 55 height 9
type input "上捲造型(H04)"
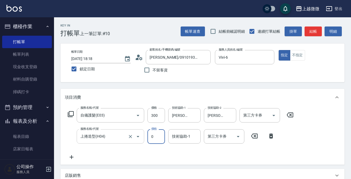
type input "0"
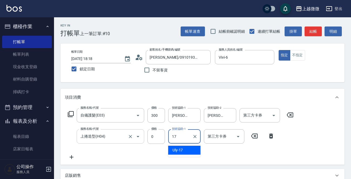
type input "Uly-17"
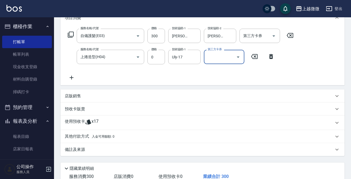
scroll to position [81, 0]
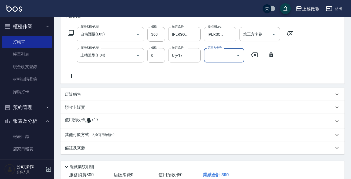
click at [76, 75] on icon at bounding box center [72, 76] width 14 height 6
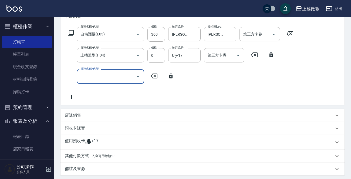
click at [91, 79] on input "服務名稱/代號" at bounding box center [106, 76] width 55 height 9
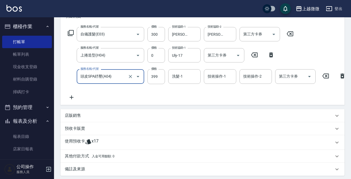
type input "頭皮SPA紓壓(A04)"
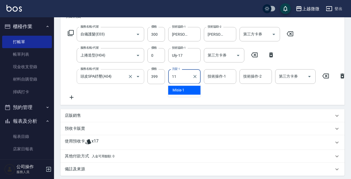
type input "Kristin-11"
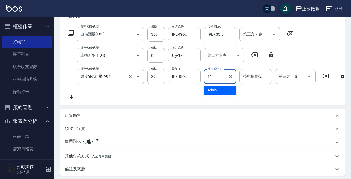
type input "Kristin-11"
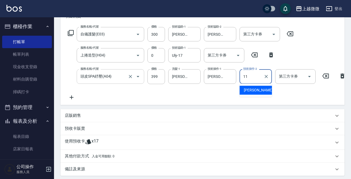
type input "Kristin-11"
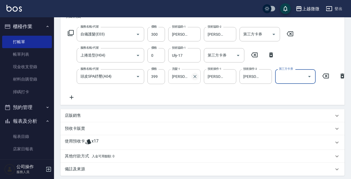
click at [196, 75] on icon "Clear" at bounding box center [195, 76] width 3 height 3
click at [72, 96] on icon at bounding box center [72, 97] width 14 height 6
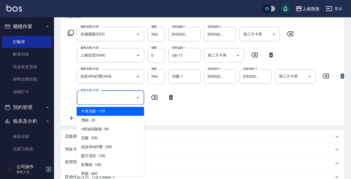
click at [93, 101] on input "服務名稱/代號" at bounding box center [106, 97] width 55 height 9
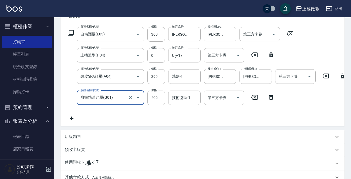
type input "肩頸精油紓壓(G01)"
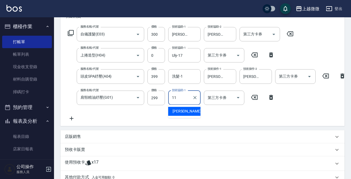
type input "Kristin-11"
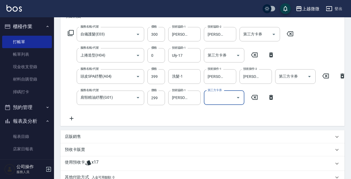
click at [180, 78] on div "洗髮-1 洗髮-1" at bounding box center [184, 76] width 32 height 14
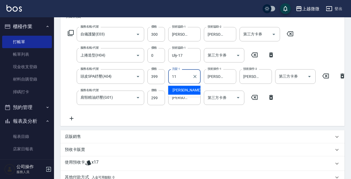
click at [181, 90] on span "Kristin -11" at bounding box center [190, 90] width 34 height 6
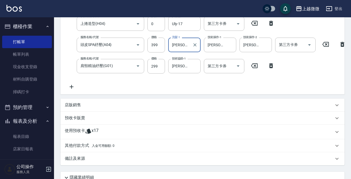
scroll to position [163, 0]
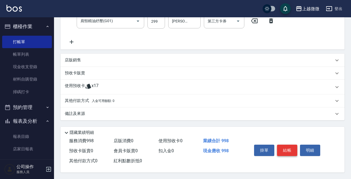
type input "Kristin-11"
click at [281, 147] on button "結帳" at bounding box center [287, 150] width 20 height 11
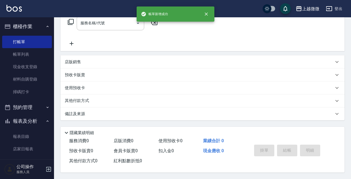
scroll to position [0, 0]
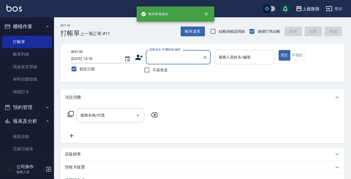
click at [248, 59] on input "服務人員姓名/編號" at bounding box center [245, 56] width 55 height 9
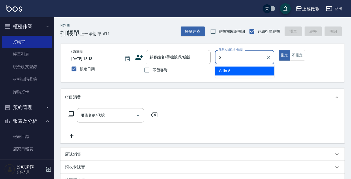
click at [246, 70] on div "Selin -5" at bounding box center [244, 70] width 59 height 9
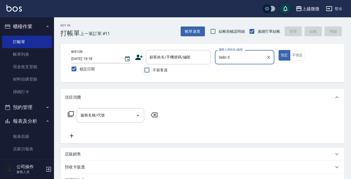
type input "Selin-5"
click at [146, 70] on input "不留客資" at bounding box center [146, 69] width 11 height 11
checkbox input "true"
click at [115, 109] on div "服務名稱/代號" at bounding box center [111, 115] width 68 height 14
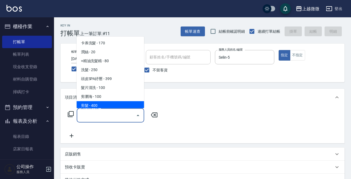
click at [112, 103] on span "剪髮 - 400" at bounding box center [111, 105] width 68 height 9
type input "剪髮(B02)"
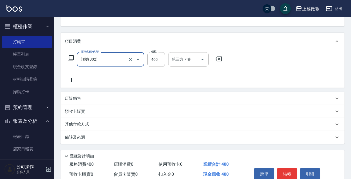
scroll to position [81, 0]
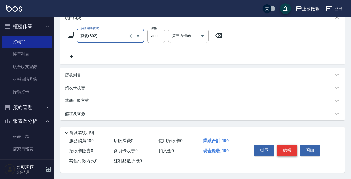
click at [284, 148] on button "結帳" at bounding box center [287, 150] width 20 height 11
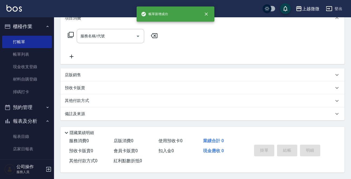
scroll to position [0, 0]
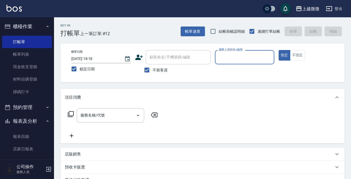
click at [246, 56] on input "服務人員姓名/編號" at bounding box center [245, 56] width 55 height 9
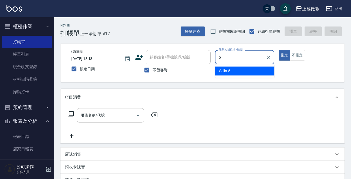
click at [242, 69] on div "Selin -5" at bounding box center [244, 70] width 59 height 9
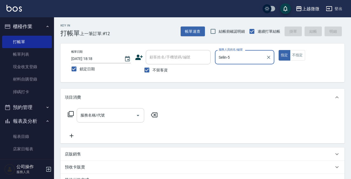
type input "Selin-5"
click at [97, 113] on div "服務名稱/代號 服務名稱/代號" at bounding box center [111, 115] width 68 height 14
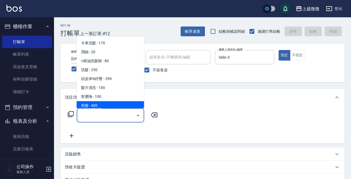
click at [113, 105] on span "剪髮 - 400" at bounding box center [111, 105] width 68 height 9
type input "剪髮(B02)"
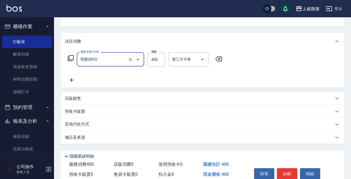
scroll to position [81, 0]
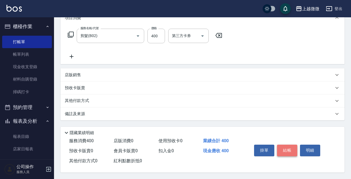
click at [292, 149] on button "結帳" at bounding box center [287, 150] width 20 height 11
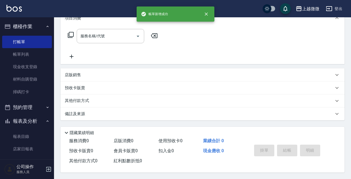
scroll to position [0, 0]
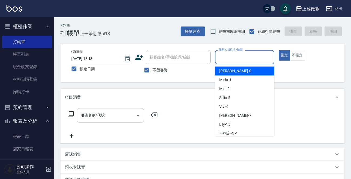
drag, startPoint x: 244, startPoint y: 55, endPoint x: 233, endPoint y: 66, distance: 15.5
click at [244, 54] on input "服務人員姓名/編號" at bounding box center [245, 56] width 55 height 9
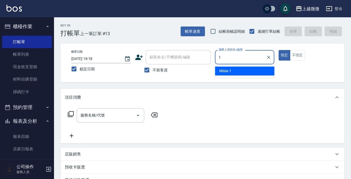
click at [233, 67] on div "Misia -1" at bounding box center [244, 70] width 59 height 9
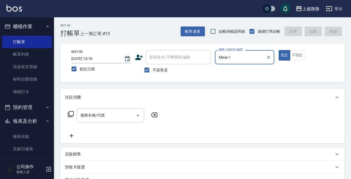
type input "Misia-1"
click at [306, 55] on div "指定 不指定" at bounding box center [308, 55] width 59 height 11
drag, startPoint x: 302, startPoint y: 56, endPoint x: 295, endPoint y: 57, distance: 7.0
click at [300, 56] on button "不指定" at bounding box center [297, 55] width 15 height 11
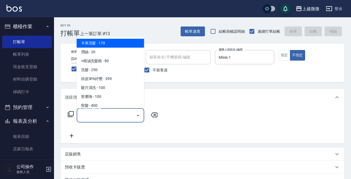
click at [111, 114] on input "服務名稱/代號" at bounding box center [106, 115] width 55 height 9
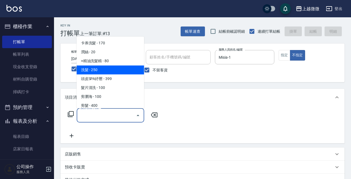
click at [102, 68] on span "洗髮 - 250" at bounding box center [111, 69] width 68 height 9
type input "洗髮(A03)"
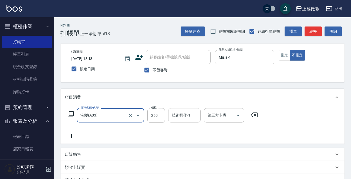
click at [188, 121] on div "技術操作-1" at bounding box center [184, 115] width 32 height 14
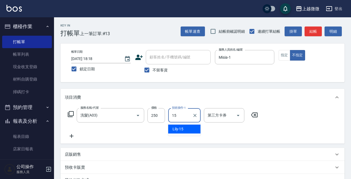
click at [187, 127] on div "Lily -15" at bounding box center [184, 129] width 32 height 9
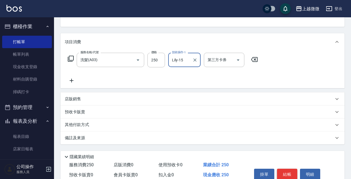
scroll to position [81, 0]
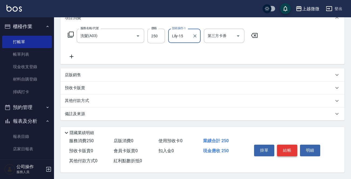
type input "Lily-15"
click at [292, 147] on button "結帳" at bounding box center [287, 150] width 20 height 11
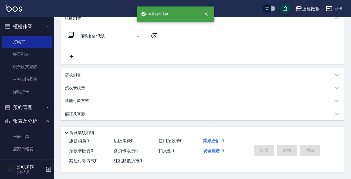
scroll to position [0, 0]
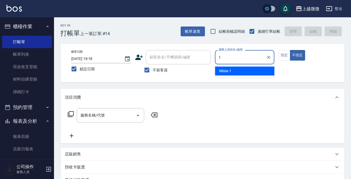
click at [249, 70] on div "Misia -1" at bounding box center [244, 70] width 59 height 9
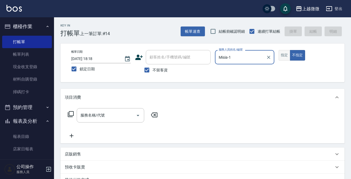
type input "Misia-1"
click at [282, 55] on button "指定" at bounding box center [285, 55] width 12 height 11
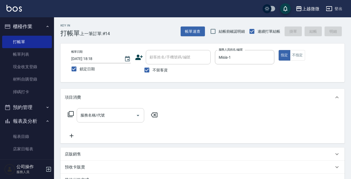
click at [110, 116] on input "服務名稱/代號" at bounding box center [106, 115] width 55 height 9
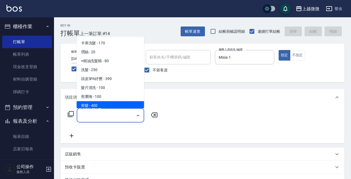
click at [109, 102] on span "剪髮 - 400" at bounding box center [111, 105] width 68 height 9
type input "剪髮(B02)"
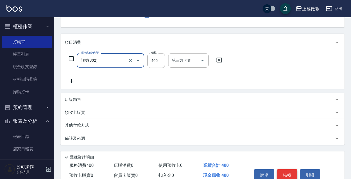
scroll to position [81, 0]
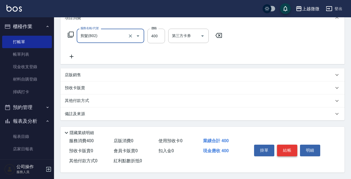
click at [289, 148] on button "結帳" at bounding box center [287, 150] width 20 height 11
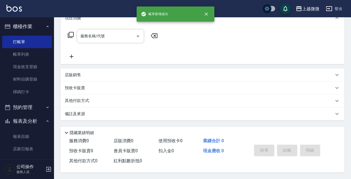
scroll to position [0, 0]
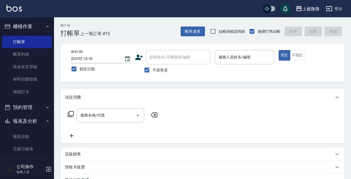
click at [142, 23] on div "Key In 打帳單 上一筆訂單:#15 帳單速查 結帳前確認明細 連續打單結帳 掛單 結帳 明細" at bounding box center [199, 27] width 291 height 20
click at [148, 67] on input "不留客資" at bounding box center [146, 69] width 11 height 11
checkbox input "false"
drag, startPoint x: 164, startPoint y: 62, endPoint x: 164, endPoint y: 56, distance: 6.0
click at [164, 61] on div "顧客姓名/手機號碼/編號" at bounding box center [178, 57] width 65 height 14
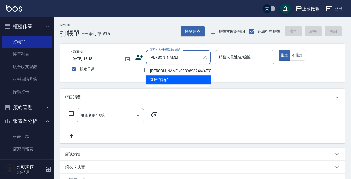
click at [184, 70] on li "[PERSON_NAME]/0989698246/4797" at bounding box center [178, 70] width 65 height 9
type input "[PERSON_NAME]/0989698246/4797"
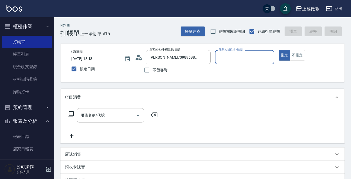
type input "Vivi-6"
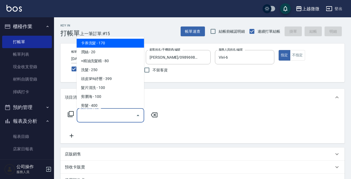
click at [114, 115] on input "服務名稱/代號" at bounding box center [106, 115] width 55 height 9
type input "F"
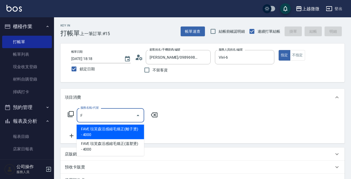
drag, startPoint x: 104, startPoint y: 115, endPoint x: 47, endPoint y: 106, distance: 57.7
click at [51, 110] on div "上越微微 登出 櫃檯作業 打帳單 帳單列表 現金收支登錄 材料自購登錄 掃碼打卡 預約管理 預約管理 單日預約紀錄 單週預約紀錄 報表及分析 報表目錄 店家日…" at bounding box center [175, 135] width 351 height 271
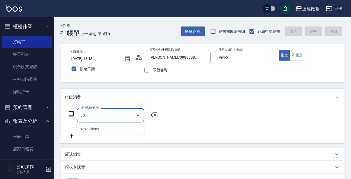
type input "J"
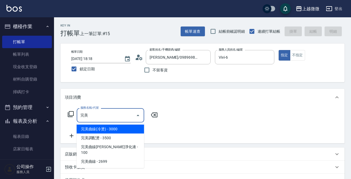
type input "玩"
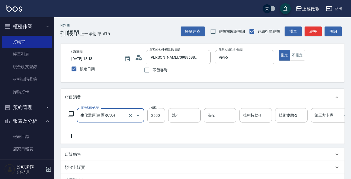
type input "生化還原(冷燙)(C05)"
type input "2100"
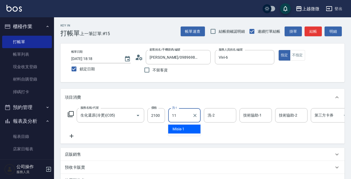
type input "Kristin-11"
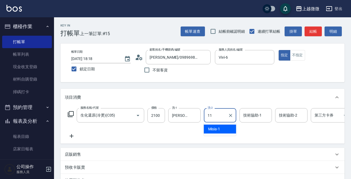
type input "Kristin-11"
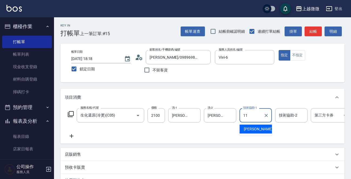
type input "Kristin-11"
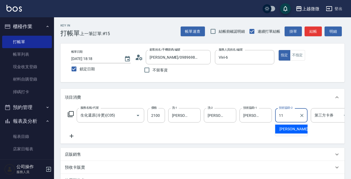
type input "Kristin-11"
click at [70, 135] on icon at bounding box center [72, 136] width 14 height 6
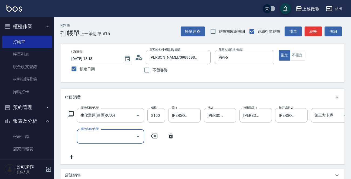
click at [91, 136] on input "服務名稱/代號" at bounding box center [106, 136] width 55 height 9
type input "染髮(D02)"
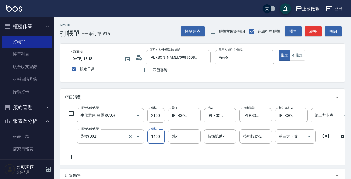
type input "1400"
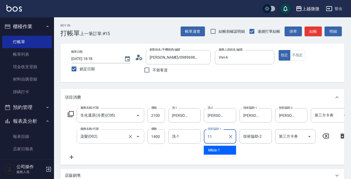
type input "Kristin-11"
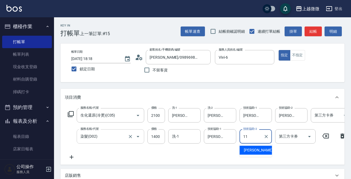
type input "Kristin-11"
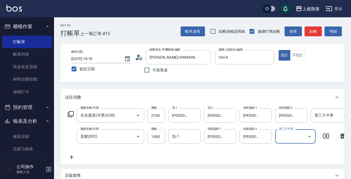
scroll to position [54, 0]
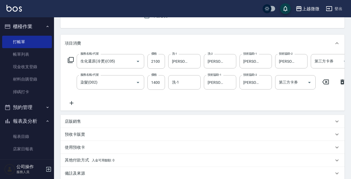
click at [72, 102] on icon at bounding box center [72, 103] width 14 height 6
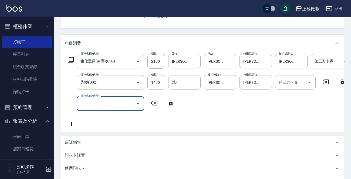
click at [98, 107] on input "服務名稱/代號" at bounding box center [106, 103] width 55 height 9
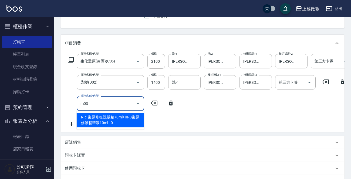
click at [117, 115] on span "RR1復原修復洗髮精70ml+RR3復原修護精華液10ml - 0" at bounding box center [111, 120] width 68 height 15
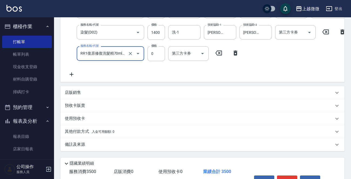
scroll to position [59, 0]
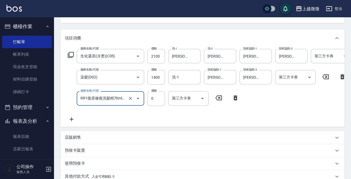
type input "RR1復原修復洗髮精70ml+RR3復原修護精華液10ml(M03)"
click at [70, 119] on icon at bounding box center [72, 119] width 14 height 6
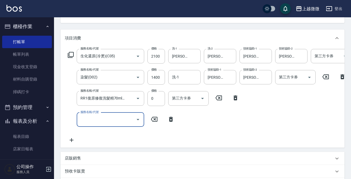
click at [109, 121] on input "服務名稱/代號" at bounding box center [106, 119] width 55 height 9
type input "頭皮隔離(G02)"
click at [177, 121] on div "技術協助-1 技術協助-1" at bounding box center [184, 119] width 32 height 14
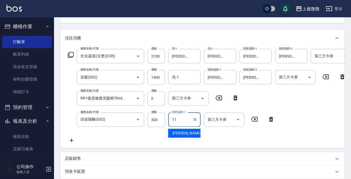
click at [186, 137] on div "Kristin -11" at bounding box center [184, 133] width 32 height 9
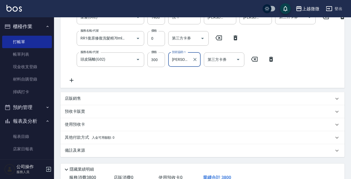
scroll to position [161, 0]
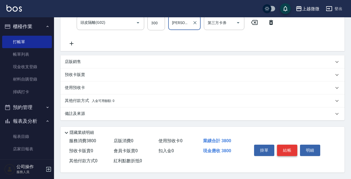
type input "Kristin-11"
click at [287, 148] on button "結帳" at bounding box center [287, 150] width 20 height 11
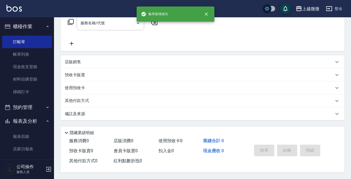
scroll to position [0, 0]
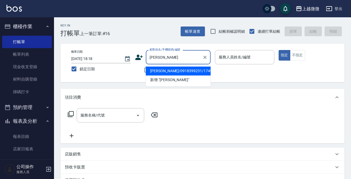
click at [186, 70] on li "[PERSON_NAME]/0918399231/1749" at bounding box center [178, 70] width 65 height 9
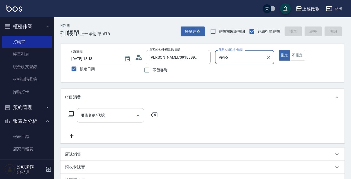
click at [106, 115] on input "服務名稱/代號" at bounding box center [106, 115] width 55 height 9
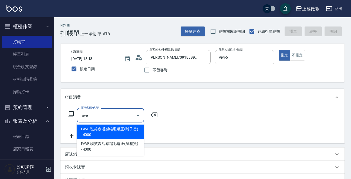
click at [108, 130] on span "FAVE 琺芙森活感縮毛矯正(離子燙) - 4000" at bounding box center [111, 132] width 68 height 15
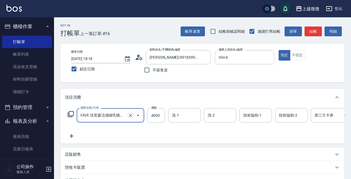
click at [133, 114] on button "Clear" at bounding box center [131, 116] width 8 height 8
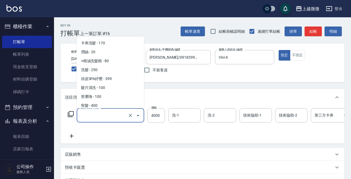
click at [117, 115] on input "服務名稱/代號" at bounding box center [103, 115] width 48 height 9
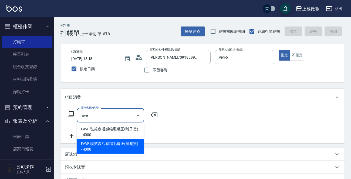
click at [118, 140] on span "FAVE 琺芙森活感縮毛矯正(溫塑燙) - 4000" at bounding box center [111, 146] width 68 height 15
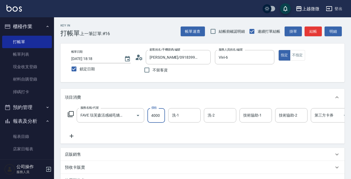
click at [155, 116] on input "4000" at bounding box center [157, 115] width 18 height 15
click at [73, 133] on icon at bounding box center [72, 136] width 14 height 6
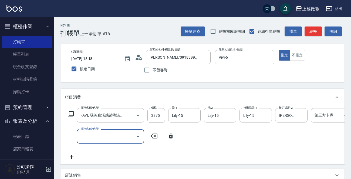
click at [86, 131] on label "服務名稱/代號" at bounding box center [90, 129] width 18 height 4
click at [86, 132] on input "服務名稱/代號" at bounding box center [106, 136] width 55 height 9
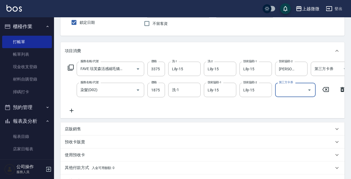
scroll to position [81, 0]
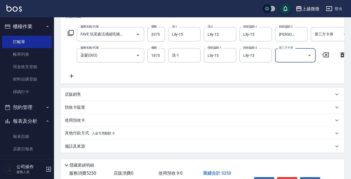
click at [72, 73] on icon at bounding box center [72, 76] width 14 height 6
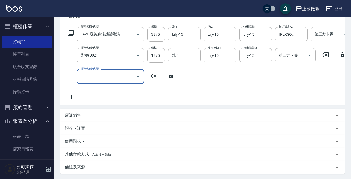
scroll to position [0, 0]
click at [87, 74] on input "服務名稱/代號" at bounding box center [106, 76] width 55 height 9
click at [178, 72] on input "技術協助-1" at bounding box center [185, 76] width 28 height 9
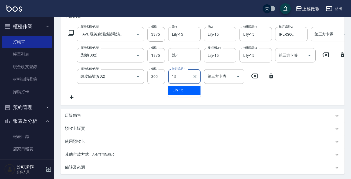
click at [183, 84] on ul "Lily -15" at bounding box center [184, 90] width 32 height 13
click at [181, 86] on div "Lily -15" at bounding box center [184, 90] width 32 height 9
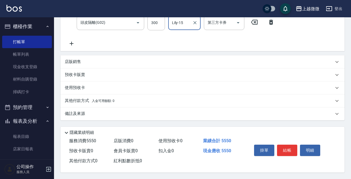
scroll to position [81, 0]
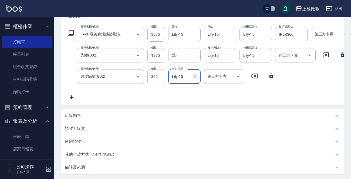
click at [72, 97] on icon at bounding box center [72, 97] width 14 height 6
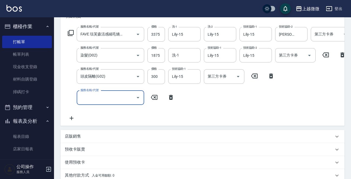
scroll to position [0, 0]
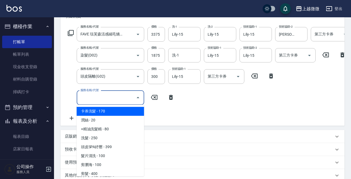
click at [93, 97] on input "服務名稱/代號" at bounding box center [106, 97] width 55 height 9
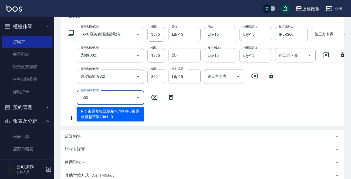
click at [131, 116] on span "RR1復原修復洗髮精70ml+RR3復原修護精華液10ml - 0" at bounding box center [111, 114] width 68 height 15
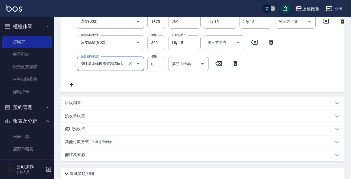
scroll to position [161, 0]
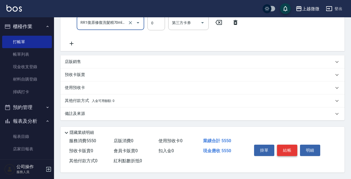
click at [286, 147] on button "結帳" at bounding box center [287, 150] width 20 height 11
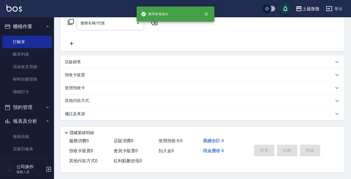
scroll to position [0, 0]
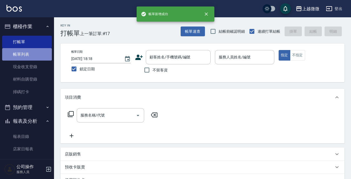
click at [37, 54] on link "帳單列表" at bounding box center [27, 54] width 50 height 12
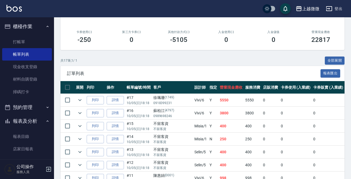
scroll to position [81, 0]
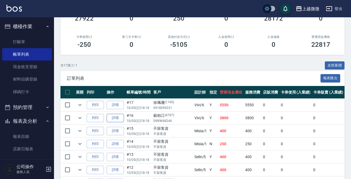
click at [116, 117] on link "詳情" at bounding box center [115, 118] width 17 height 8
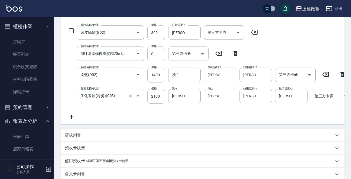
scroll to position [81, 0]
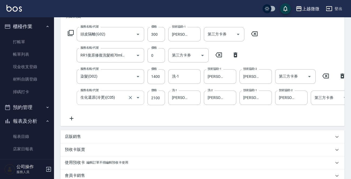
click at [104, 97] on input "生化還原(冷燙)(C05)" at bounding box center [103, 97] width 48 height 9
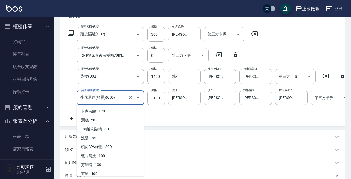
scroll to position [46, 0]
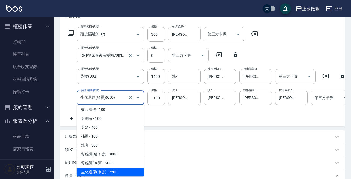
click at [99, 56] on input "RR1復原修復洗髮精70ml+RR3復原修護精華液10ml(M03)" at bounding box center [103, 55] width 48 height 9
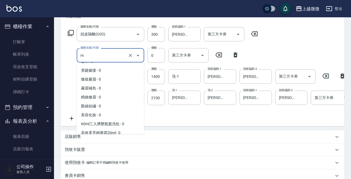
scroll to position [0, 0]
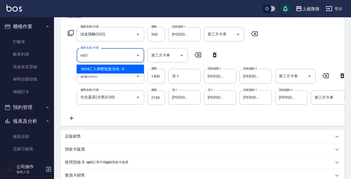
click at [109, 66] on span "60ml三入擠壓瓶盥洗包 - 0" at bounding box center [111, 69] width 68 height 9
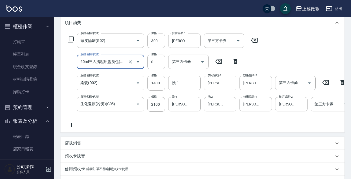
scroll to position [172, 0]
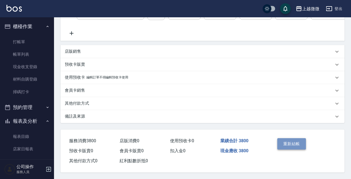
click at [292, 144] on button "重新結帳" at bounding box center [292, 143] width 29 height 11
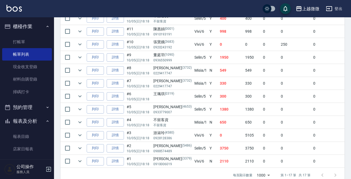
scroll to position [245, 0]
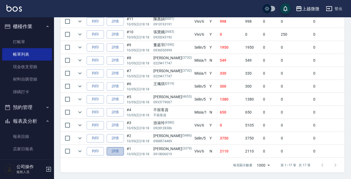
click at [113, 147] on link "詳情" at bounding box center [115, 151] width 17 height 8
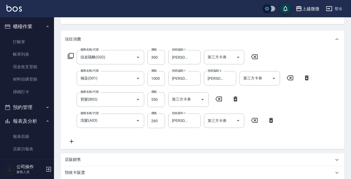
scroll to position [54, 0]
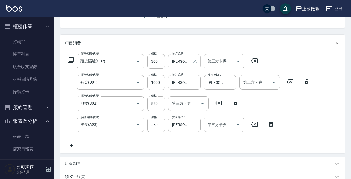
click at [183, 59] on input "Alex-0" at bounding box center [180, 60] width 19 height 9
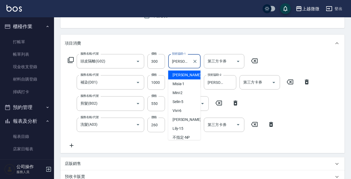
click at [184, 59] on input "Alex-0" at bounding box center [180, 60] width 19 height 9
click at [184, 73] on span "Kristin -11" at bounding box center [190, 75] width 34 height 6
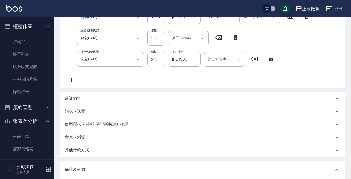
scroll to position [189, 0]
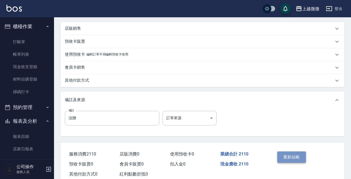
click at [288, 158] on button "重新結帳" at bounding box center [292, 156] width 29 height 11
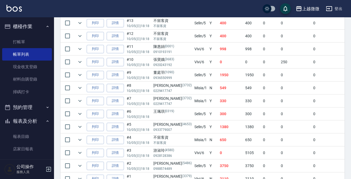
scroll to position [245, 0]
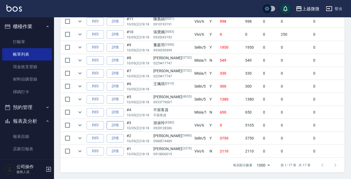
click at [114, 121] on link "詳情" at bounding box center [115, 125] width 17 height 8
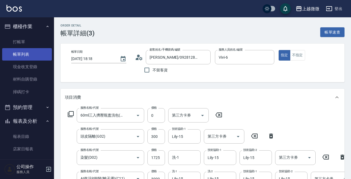
click at [26, 51] on link "帳單列表" at bounding box center [27, 54] width 50 height 12
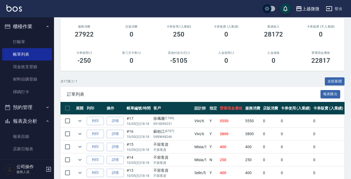
scroll to position [108, 0]
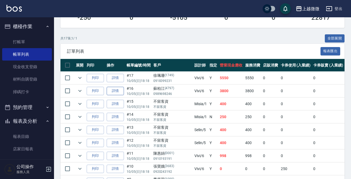
click at [117, 91] on link "詳情" at bounding box center [115, 91] width 17 height 8
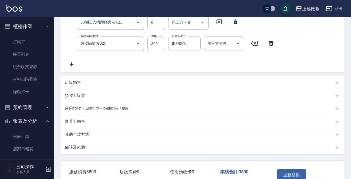
scroll to position [54, 0]
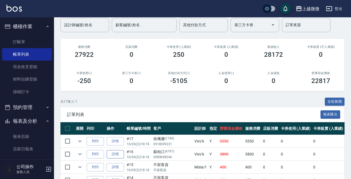
scroll to position [81, 0]
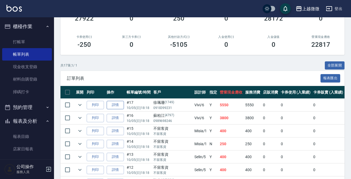
click at [115, 105] on link "詳情" at bounding box center [115, 105] width 17 height 8
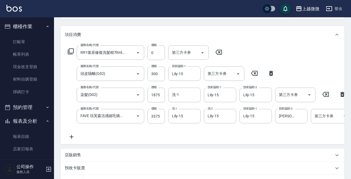
scroll to position [5, 0]
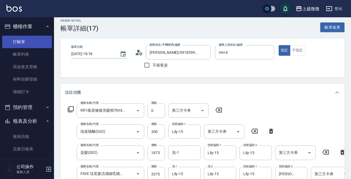
click at [21, 45] on link "打帳單" at bounding box center [27, 42] width 50 height 12
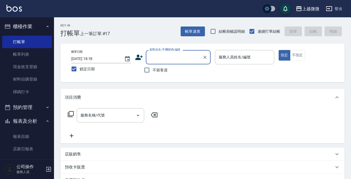
click at [164, 58] on input "顧客姓名/手機號碼/編號" at bounding box center [174, 56] width 52 height 9
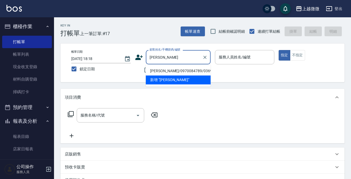
click at [167, 68] on li "[PERSON_NAME]/0970084789/0369" at bounding box center [178, 70] width 65 height 9
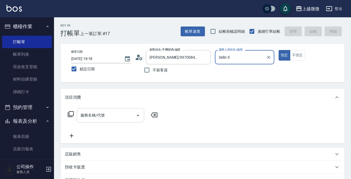
click at [98, 117] on div "服務名稱/代號 服務名稱/代號" at bounding box center [111, 115] width 68 height 14
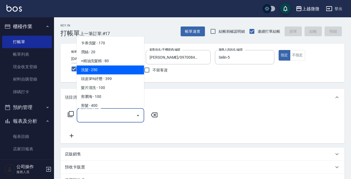
click at [109, 69] on span "洗髮 - 250" at bounding box center [111, 69] width 68 height 9
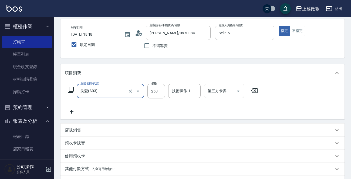
scroll to position [54, 0]
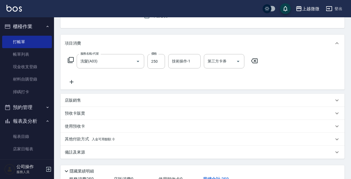
click at [73, 97] on div "店販銷售" at bounding box center [203, 100] width 284 height 13
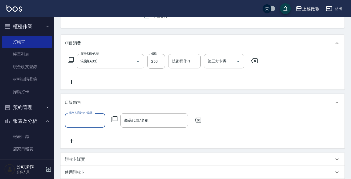
scroll to position [0, 0]
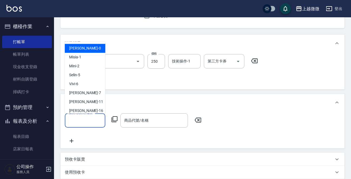
click at [83, 120] on input "服務人員姓名/編號" at bounding box center [85, 120] width 36 height 9
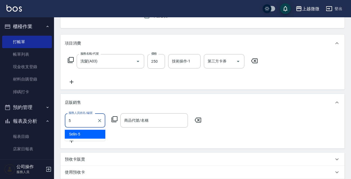
click at [87, 133] on div "Selin -5" at bounding box center [85, 134] width 41 height 9
click at [172, 124] on input "商品代號/名稱" at bounding box center [154, 120] width 63 height 9
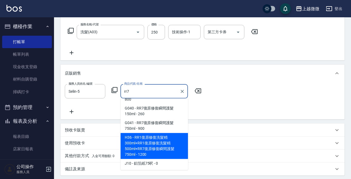
scroll to position [108, 0]
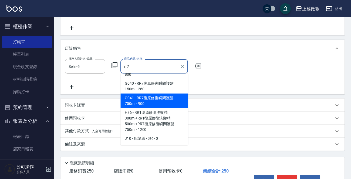
click at [166, 102] on span "G041 - RR7復原修復瞬間護髮750ml - 900" at bounding box center [155, 101] width 68 height 15
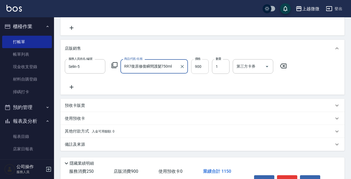
click at [198, 65] on input "900" at bounding box center [200, 66] width 18 height 15
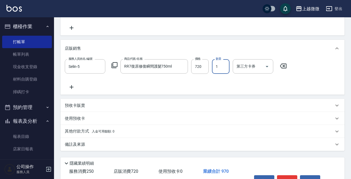
click at [219, 66] on input "1" at bounding box center [221, 66] width 18 height 15
click at [214, 88] on div "服務人員姓名/編號 Selin-5 服務人員姓名/編號 商品代號/名稱 RR7復原修復瞬間護髮750ml 商品代號/名稱 價格 720 價格 數量 2 數量 …" at bounding box center [203, 74] width 276 height 31
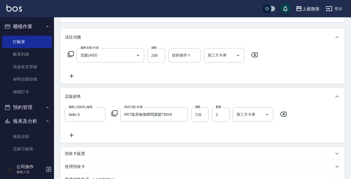
scroll to position [0, 0]
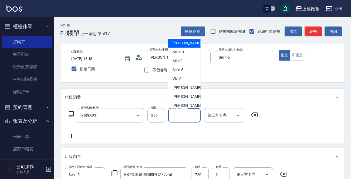
click at [186, 113] on div "技術操作-1 技術操作-1" at bounding box center [184, 115] width 32 height 14
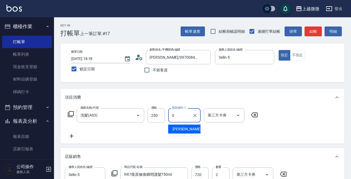
click at [185, 128] on div "Alex -0" at bounding box center [184, 129] width 32 height 9
click at [71, 138] on icon at bounding box center [72, 136] width 14 height 6
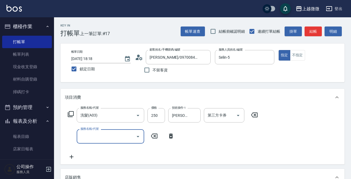
click at [93, 141] on input "服務名稱/代號" at bounding box center [106, 136] width 55 height 9
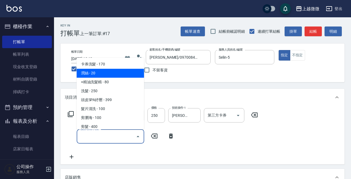
click at [107, 75] on span "潤絲 - 20" at bounding box center [111, 73] width 68 height 9
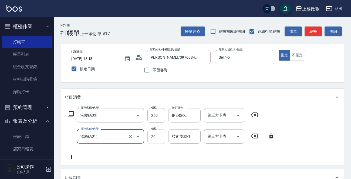
click at [157, 137] on input "20" at bounding box center [157, 136] width 18 height 15
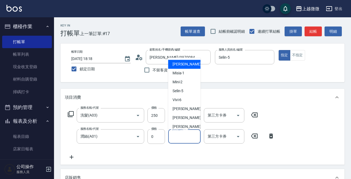
click at [181, 138] on div "技術協助-1 技術協助-1" at bounding box center [184, 136] width 32 height 14
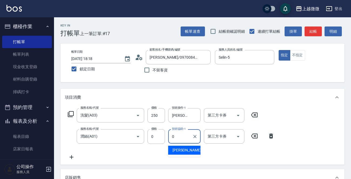
click at [187, 151] on div "Alex -0" at bounding box center [184, 150] width 32 height 9
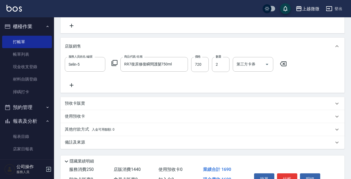
scroll to position [161, 0]
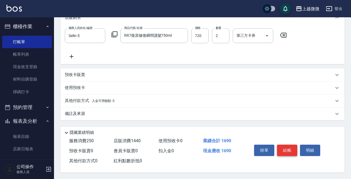
click at [288, 149] on button "結帳" at bounding box center [287, 150] width 20 height 11
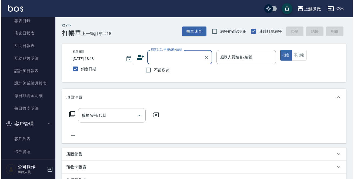
scroll to position [151, 0]
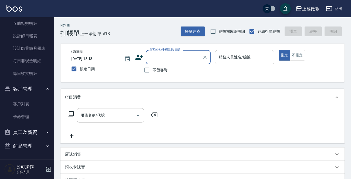
click at [47, 167] on icon "button" at bounding box center [48, 169] width 5 height 5
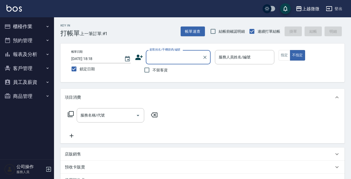
click at [35, 96] on button "商品管理" at bounding box center [27, 96] width 50 height 14
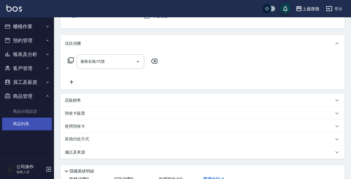
scroll to position [54, 0]
click at [31, 121] on link "商品列表" at bounding box center [27, 124] width 50 height 12
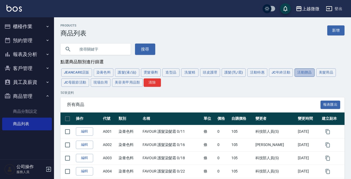
click at [300, 74] on button "活動贈品" at bounding box center [305, 72] width 20 height 8
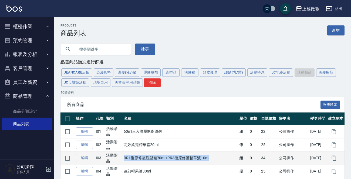
drag, startPoint x: 211, startPoint y: 158, endPoint x: 125, endPoint y: 158, distance: 86.0
click at [125, 158] on td "RR1復原修復洗髮精70ml+RR3復原修護精華液10ml" at bounding box center [180, 157] width 116 height 13
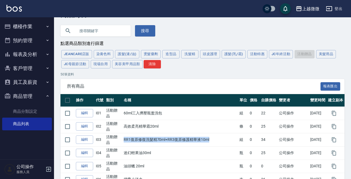
scroll to position [27, 0]
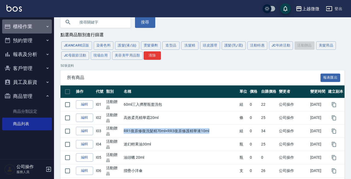
click at [42, 26] on button "櫃檯作業" at bounding box center [27, 26] width 50 height 14
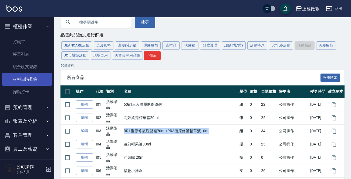
click at [35, 81] on link "材料自購登錄" at bounding box center [27, 79] width 50 height 12
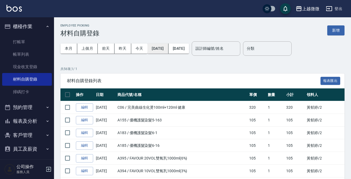
click at [157, 48] on button "[DATE]" at bounding box center [158, 49] width 21 height 10
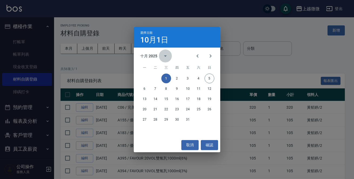
click at [168, 55] on icon "calendar view is open, switch to year view" at bounding box center [165, 56] width 6 height 6
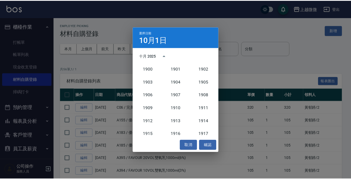
scroll to position [500, 0]
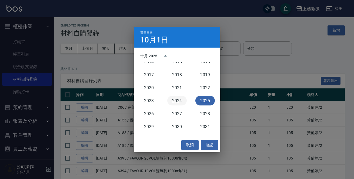
click at [172, 99] on button "2024" at bounding box center [176, 101] width 19 height 10
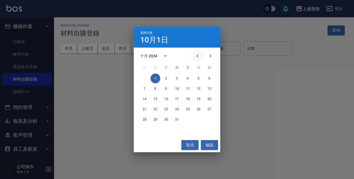
click at [196, 54] on icon "Previous month" at bounding box center [197, 56] width 6 height 6
click at [197, 55] on icon "Previous month" at bounding box center [197, 56] width 6 height 6
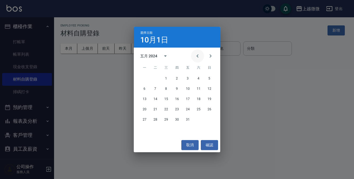
click at [197, 55] on icon "Previous month" at bounding box center [197, 56] width 6 height 6
click at [199, 56] on icon "Previous month" at bounding box center [197, 56] width 6 height 6
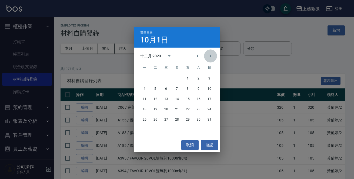
click at [213, 55] on icon "Next month" at bounding box center [210, 56] width 6 height 6
click at [146, 76] on button "1" at bounding box center [145, 79] width 10 height 10
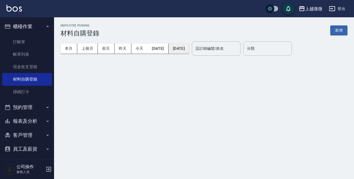
click at [189, 48] on button "[DATE]" at bounding box center [179, 49] width 21 height 10
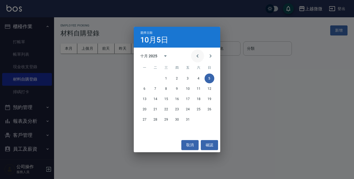
click at [197, 56] on icon "Previous month" at bounding box center [198, 55] width 2 height 3
click at [197, 56] on icon "Previous month" at bounding box center [197, 56] width 6 height 6
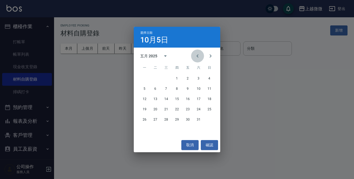
click at [197, 56] on icon "Previous month" at bounding box center [197, 56] width 6 height 6
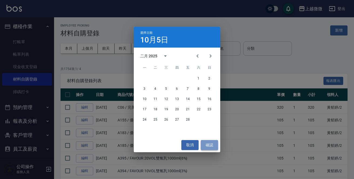
click at [210, 145] on button "確認" at bounding box center [209, 145] width 17 height 10
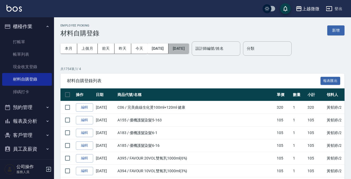
click at [189, 49] on button "[DATE]" at bounding box center [179, 49] width 21 height 10
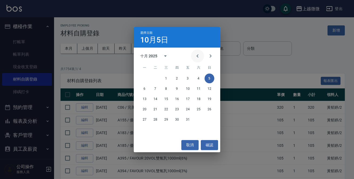
click at [196, 55] on icon "Previous month" at bounding box center [197, 56] width 6 height 6
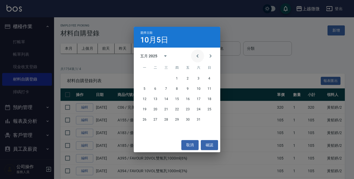
click at [196, 55] on icon "Previous month" at bounding box center [197, 56] width 6 height 6
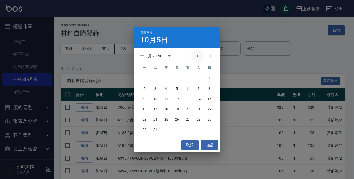
click at [196, 55] on icon "Previous month" at bounding box center [197, 56] width 6 height 6
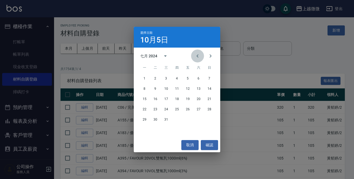
click at [196, 55] on icon "Previous month" at bounding box center [197, 56] width 6 height 6
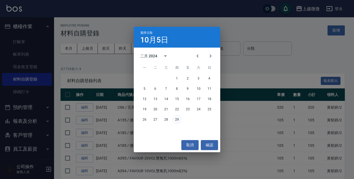
click at [177, 121] on button "29" at bounding box center [177, 120] width 10 height 10
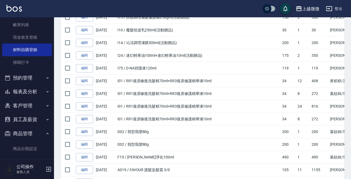
scroll to position [46, 0]
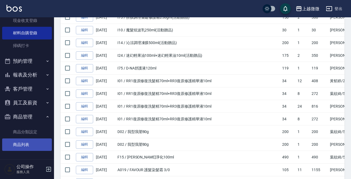
click at [26, 143] on link "商品列表" at bounding box center [27, 144] width 50 height 12
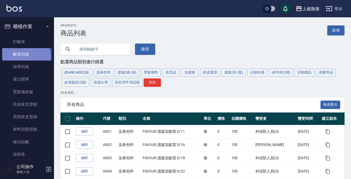
click at [23, 56] on link "帳單列表" at bounding box center [27, 54] width 50 height 12
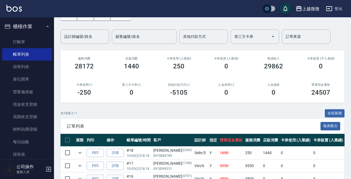
scroll to position [81, 0]
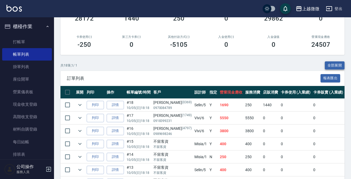
click at [339, 65] on button "全部展開" at bounding box center [335, 65] width 20 height 8
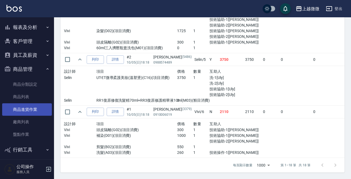
scroll to position [199, 0]
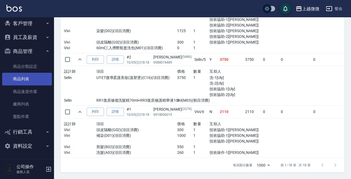
click at [32, 78] on link "商品列表" at bounding box center [27, 79] width 50 height 12
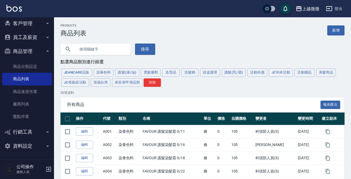
click at [94, 47] on input "text" at bounding box center [101, 49] width 51 height 15
type input "酸性蛋白"
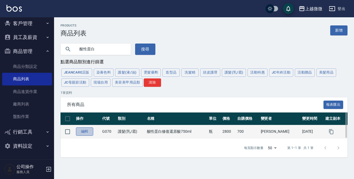
click at [83, 134] on link "編輯" at bounding box center [84, 131] width 17 height 8
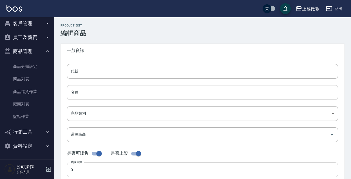
type input "G070"
type input "酸性蛋白修復還原酸750ml"
type input "1405ab93-c1ed-49ca-ad66-7c20274fb79f"
type input "2800"
type input "700"
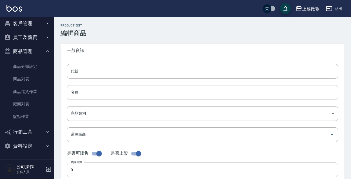
type input "700"
type input "瓶"
type input "UNSET"
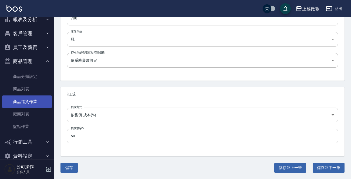
scroll to position [199, 0]
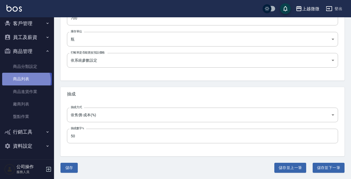
click at [25, 81] on link "商品列表" at bounding box center [27, 79] width 50 height 12
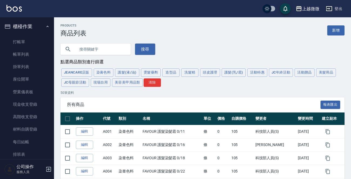
click at [51, 168] on icon "button" at bounding box center [48, 169] width 6 height 6
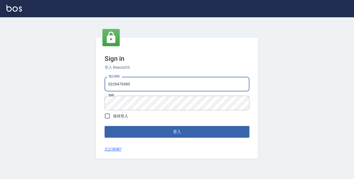
drag, startPoint x: 146, startPoint y: 87, endPoint x: 0, endPoint y: 70, distance: 146.9
click at [8, 72] on div "Sign in 登入 BeautyOS 電話號碼 0229470385 電話號碼 密碼 密碼 保持登入 登入 忘記密碼?" at bounding box center [177, 98] width 354 height 162
type input "0972809892"
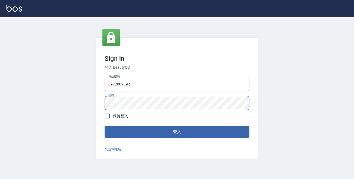
click at [105, 126] on button "登入" at bounding box center [177, 131] width 145 height 11
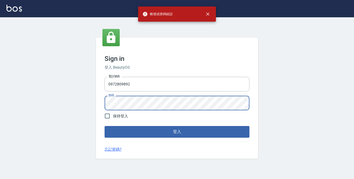
click at [37, 88] on div "Sign in 登入 BeautyOS 電話號碼 0972809892 電話號碼 密碼 密碼 保持登入 登入 忘記密碼?" at bounding box center [177, 98] width 354 height 162
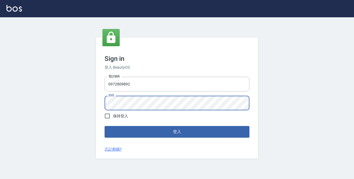
click at [105, 126] on button "登入" at bounding box center [177, 131] width 145 height 11
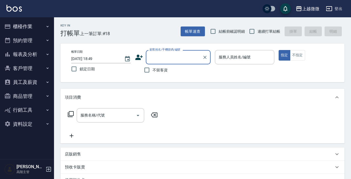
click at [44, 54] on button "報表及分析" at bounding box center [27, 54] width 50 height 14
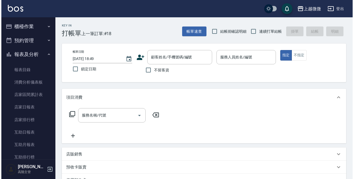
scroll to position [331, 0]
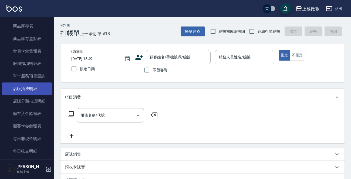
click at [34, 88] on link "店販抽成明細" at bounding box center [27, 88] width 50 height 12
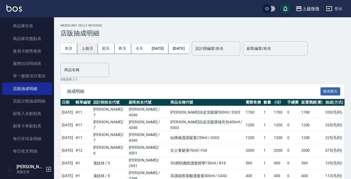
click at [89, 51] on button "上個月" at bounding box center [87, 49] width 21 height 10
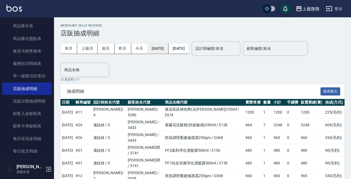
click at [168, 51] on button "2025/09/01" at bounding box center [158, 49] width 21 height 10
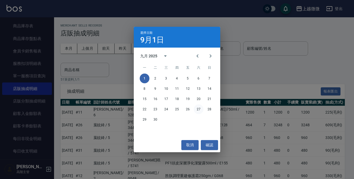
click at [198, 108] on button "27" at bounding box center [199, 109] width 10 height 10
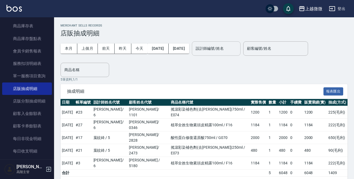
click at [225, 50] on input "設計師編號/姓名" at bounding box center [216, 48] width 44 height 9
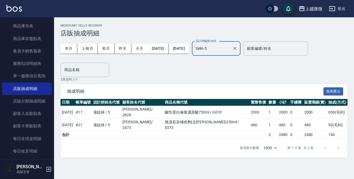
type input "Selin-5"
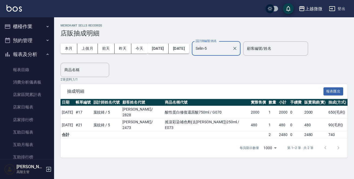
click at [30, 26] on button "櫃檯作業" at bounding box center [27, 26] width 50 height 14
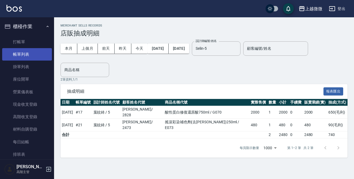
click at [26, 57] on link "帳單列表" at bounding box center [27, 54] width 50 height 12
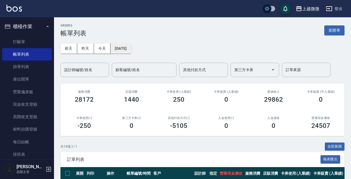
click at [131, 46] on button "[DATE]" at bounding box center [121, 49] width 21 height 10
click at [131, 44] on button "[DATE]" at bounding box center [121, 49] width 21 height 10
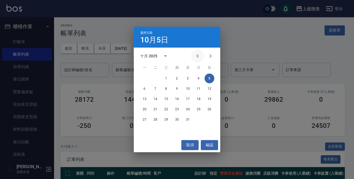
click at [198, 56] on icon "Previous month" at bounding box center [197, 56] width 6 height 6
click at [211, 107] on button "28" at bounding box center [210, 109] width 10 height 10
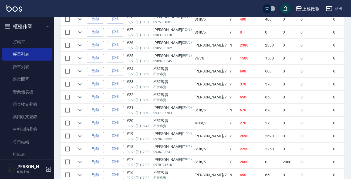
scroll to position [189, 0]
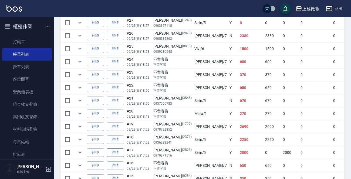
click at [113, 151] on link "詳情" at bounding box center [115, 152] width 17 height 8
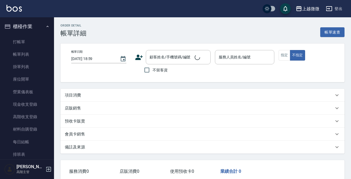
scroll to position [9, 0]
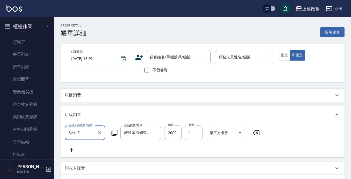
type input "2025/09/28 17:02"
type input "Selin-5"
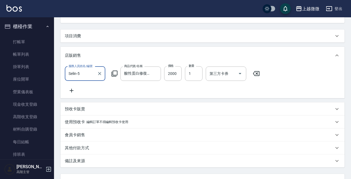
type input "李東萍/0970371516/2828"
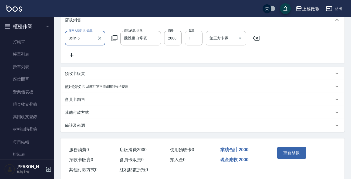
scroll to position [82, 0]
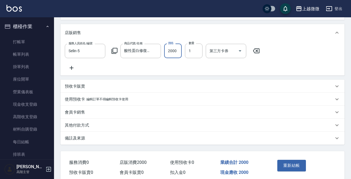
click at [171, 48] on input "2000" at bounding box center [173, 51] width 18 height 15
type input "2280"
click at [292, 170] on button "重新結帳" at bounding box center [292, 165] width 29 height 11
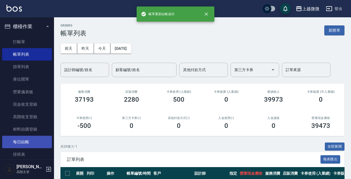
click at [25, 143] on link "每日結帳" at bounding box center [27, 142] width 50 height 12
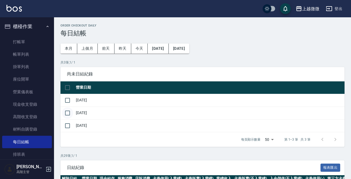
click at [67, 112] on input "checkbox" at bounding box center [67, 112] width 11 height 11
checkbox input "true"
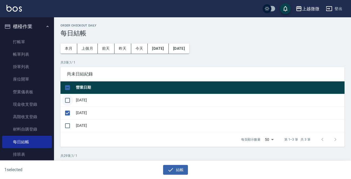
click at [67, 100] on input "checkbox" at bounding box center [67, 100] width 11 height 11
click at [179, 175] on div "2 selected 結帳" at bounding box center [175, 170] width 351 height 19
click at [178, 168] on button "結帳" at bounding box center [175, 170] width 25 height 10
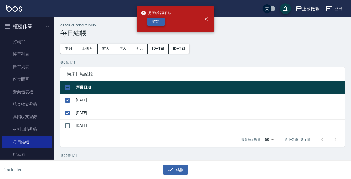
click at [157, 22] on button "確定" at bounding box center [156, 22] width 17 height 8
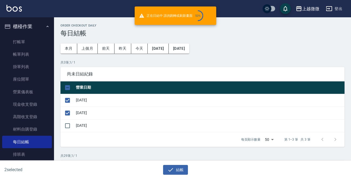
checkbox input "false"
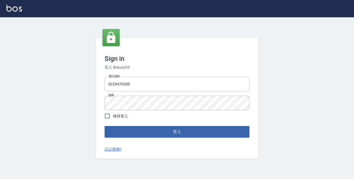
drag, startPoint x: 138, startPoint y: 84, endPoint x: 0, endPoint y: 77, distance: 137.7
click at [6, 76] on div "Sign in 登入 BeautyOS 電話號碼 [PHONE_NUMBER] 電話號碼 密碼 密碼 保持登入 登入 忘記密碼?" at bounding box center [177, 98] width 354 height 162
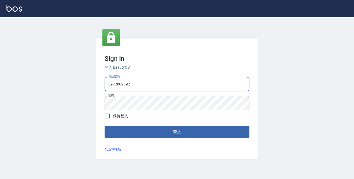
type input "0972809892"
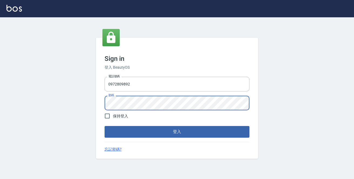
click at [105, 126] on button "登入" at bounding box center [177, 131] width 145 height 11
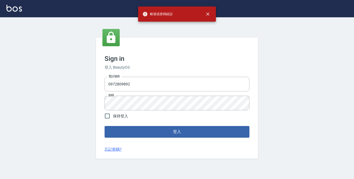
click at [45, 115] on div "Sign in 登入 BeautyOS 電話號碼 [PHONE_NUMBER] 電話號碼 密碼 密碼 保持登入 登入 忘記密碼?" at bounding box center [177, 98] width 354 height 162
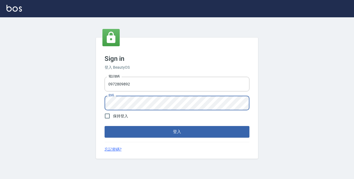
click at [31, 94] on div "Sign in 登入 BeautyOS 電話號碼 [PHONE_NUMBER] 電話號碼 密碼 密碼 保持登入 登入 忘記密碼?" at bounding box center [177, 98] width 354 height 162
click at [105, 126] on button "登入" at bounding box center [177, 131] width 145 height 11
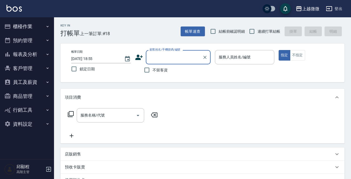
click at [25, 39] on button "預約管理" at bounding box center [27, 41] width 50 height 14
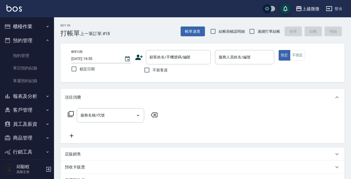
click at [33, 24] on button "櫃檯作業" at bounding box center [27, 26] width 50 height 14
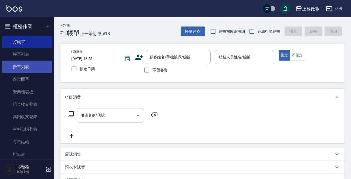
click at [26, 61] on link "掛單列表" at bounding box center [27, 67] width 50 height 12
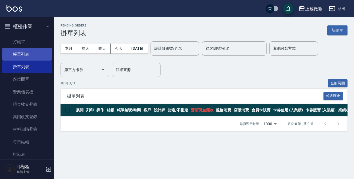
click at [28, 54] on link "帳單列表" at bounding box center [27, 54] width 50 height 12
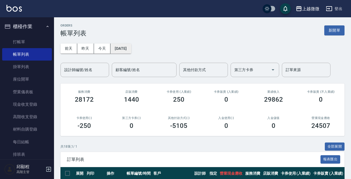
click at [120, 49] on button "[DATE]" at bounding box center [121, 49] width 21 height 10
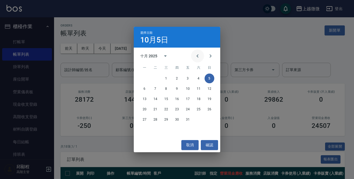
click at [195, 55] on icon "Previous month" at bounding box center [197, 56] width 6 height 6
click at [199, 109] on button "27" at bounding box center [199, 109] width 10 height 10
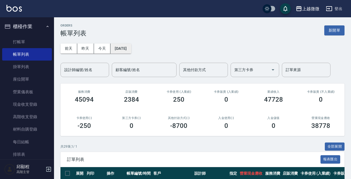
click at [123, 46] on button "[DATE]" at bounding box center [121, 49] width 21 height 10
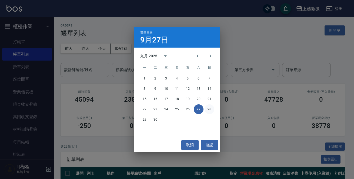
click at [209, 109] on button "28" at bounding box center [210, 109] width 10 height 10
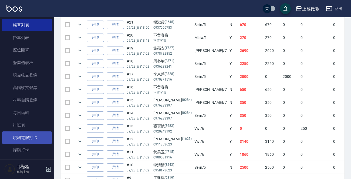
scroll to position [54, 0]
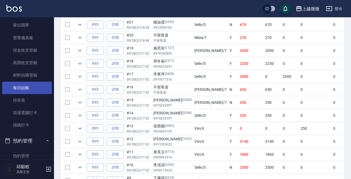
click at [21, 88] on link "每日結帳" at bounding box center [27, 88] width 50 height 12
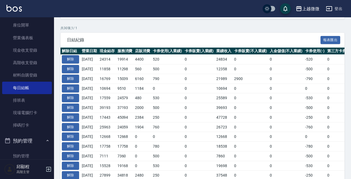
scroll to position [189, 0]
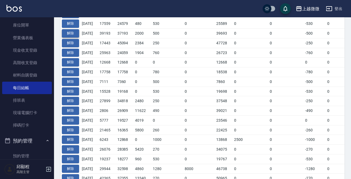
click at [71, 31] on button "解除" at bounding box center [70, 33] width 17 height 8
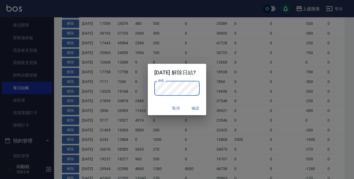
click at [155, 103] on div "取消 確認" at bounding box center [177, 108] width 59 height 14
click at [203, 108] on button "確認" at bounding box center [195, 108] width 17 height 10
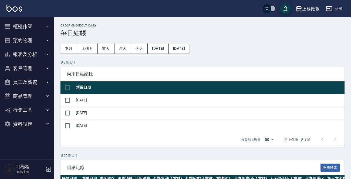
click at [32, 25] on button "櫃檯作業" at bounding box center [27, 26] width 50 height 14
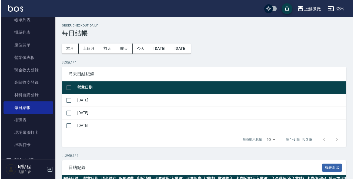
scroll to position [81, 0]
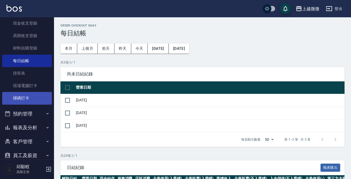
click at [28, 95] on link "掃碼打卡" at bounding box center [27, 98] width 50 height 12
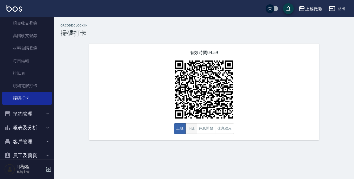
click at [191, 127] on button "下班" at bounding box center [191, 128] width 12 height 11
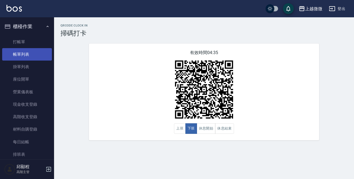
click at [28, 53] on link "帳單列表" at bounding box center [27, 54] width 50 height 12
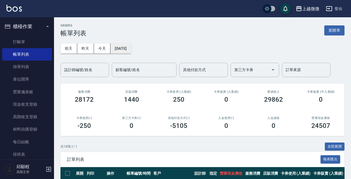
click at [124, 51] on button "[DATE]" at bounding box center [121, 49] width 21 height 10
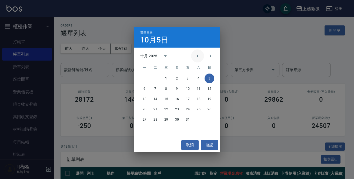
click at [198, 56] on icon "Previous month" at bounding box center [197, 56] width 6 height 6
click at [208, 108] on button "28" at bounding box center [210, 109] width 10 height 10
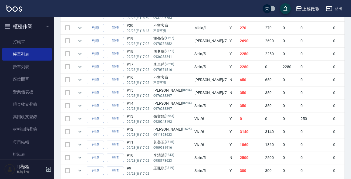
scroll to position [265, 0]
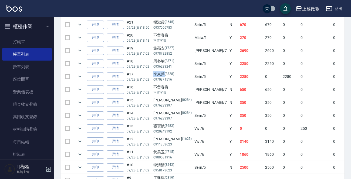
drag, startPoint x: 152, startPoint y: 72, endPoint x: 163, endPoint y: 73, distance: 10.8
click at [163, 73] on td "[PERSON_NAME][PHONE_NUMBER]" at bounding box center [172, 76] width 41 height 13
copy div "李東萍"
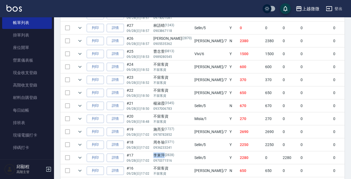
scroll to position [81, 0]
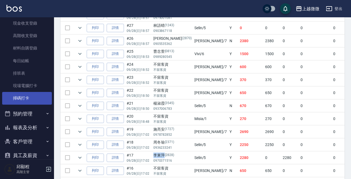
click at [24, 97] on link "掃碼打卡" at bounding box center [27, 98] width 50 height 12
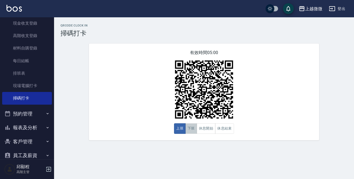
click at [191, 129] on button "下班" at bounding box center [191, 128] width 12 height 11
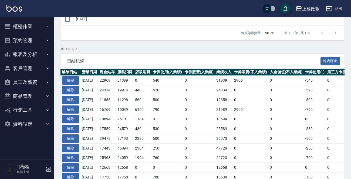
scroll to position [27, 0]
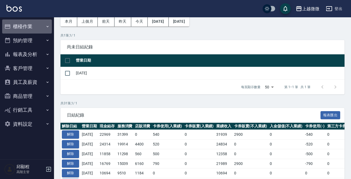
click at [35, 24] on button "櫃檯作業" at bounding box center [27, 26] width 50 height 14
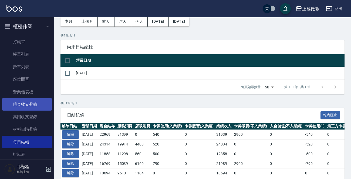
click at [34, 106] on link "現金收支登錄" at bounding box center [27, 104] width 50 height 12
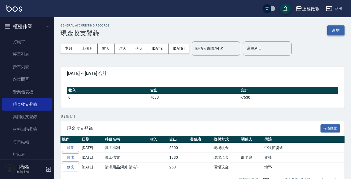
click at [332, 30] on button "新增" at bounding box center [336, 30] width 17 height 10
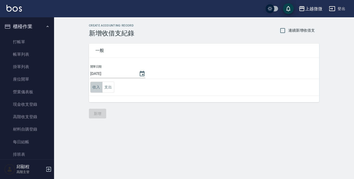
click at [96, 87] on button "收入" at bounding box center [96, 87] width 12 height 11
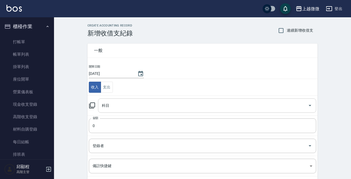
click at [114, 102] on input "科目" at bounding box center [203, 105] width 205 height 9
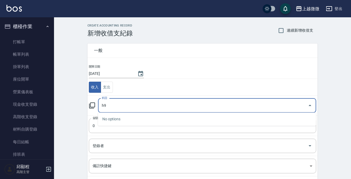
type input "h"
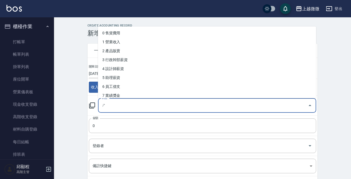
type input "ㄘ"
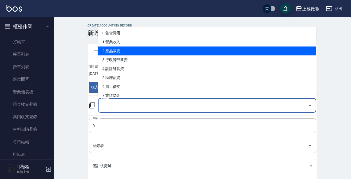
click at [116, 54] on li "2 產品販賣" at bounding box center [207, 50] width 218 height 9
type input "2 產品販賣"
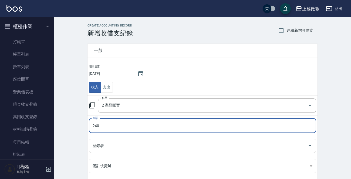
type input "240"
click at [115, 146] on input "登錄者" at bounding box center [198, 145] width 215 height 9
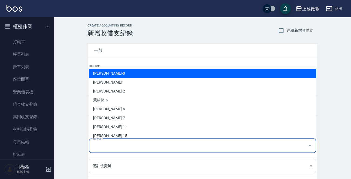
click at [111, 75] on li "[PERSON_NAME]-0" at bounding box center [203, 73] width 228 height 9
type input "[PERSON_NAME]-0"
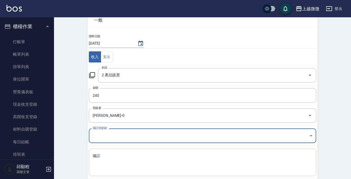
scroll to position [59, 0]
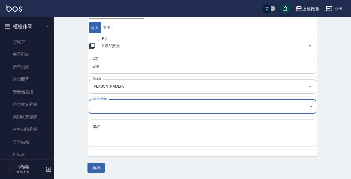
click at [146, 142] on textarea "備註" at bounding box center [203, 133] width 220 height 18
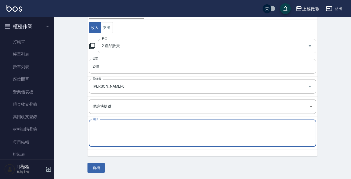
type textarea "1"
click at [136, 131] on textarea "補9/28" at bounding box center [203, 133] width 220 height 18
click at [141, 129] on textarea "補9/28" at bounding box center [203, 133] width 220 height 18
click at [141, 128] on textarea "補9/28" at bounding box center [203, 133] width 220 height 18
paste textarea "李東萍"
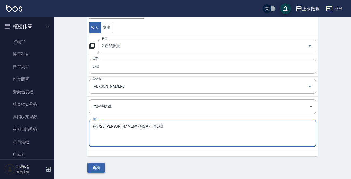
type textarea "補9/28 [PERSON_NAME]產品價格少收240"
click at [99, 166] on button "新增" at bounding box center [96, 168] width 17 height 10
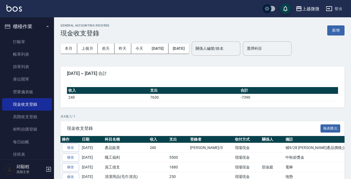
click at [159, 56] on div "本月 上個月 [DATE] [DATE] [DATE] [DATE] [DATE]" at bounding box center [125, 48] width 129 height 23
click at [27, 54] on link "帳單列表" at bounding box center [27, 54] width 50 height 12
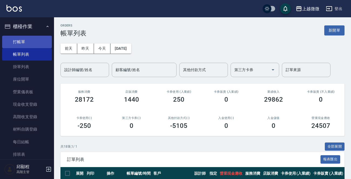
click at [21, 43] on link "打帳單" at bounding box center [27, 42] width 50 height 12
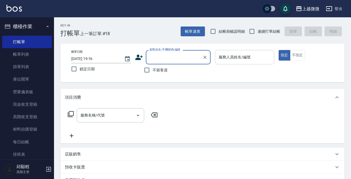
click at [233, 56] on div "服務人員姓名/編號 服務人員姓名/編號" at bounding box center [244, 57] width 59 height 14
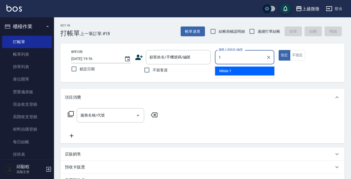
click at [235, 71] on div "Misia -1" at bounding box center [244, 70] width 59 height 9
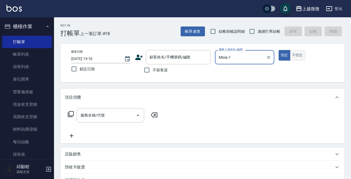
type input "Misia-1"
drag, startPoint x: 294, startPoint y: 56, endPoint x: 220, endPoint y: 67, distance: 75.6
click at [295, 56] on button "不指定" at bounding box center [297, 55] width 15 height 11
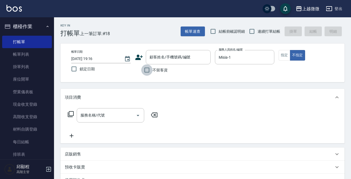
click at [148, 69] on input "不留客資" at bounding box center [146, 69] width 11 height 11
checkbox input "true"
click at [74, 69] on input "鎖定日期" at bounding box center [73, 68] width 11 height 11
checkbox input "true"
click at [106, 118] on input "服務名稱/代號" at bounding box center [106, 115] width 55 height 9
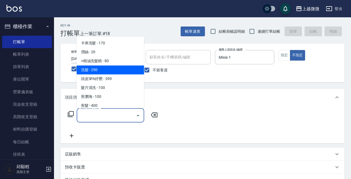
click at [115, 67] on span "洗髮 - 250" at bounding box center [111, 69] width 68 height 9
type input "洗髮(A03)"
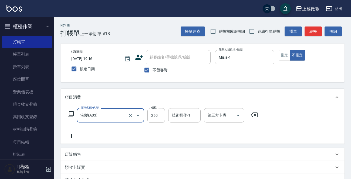
click at [70, 135] on icon at bounding box center [72, 136] width 14 height 6
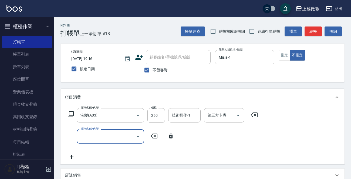
click at [89, 140] on input "服務名稱/代號" at bounding box center [106, 136] width 55 height 9
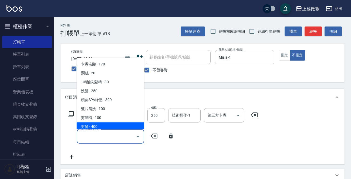
click at [105, 129] on span "剪髮 - 400" at bounding box center [111, 126] width 68 height 9
type input "剪髮(B02)"
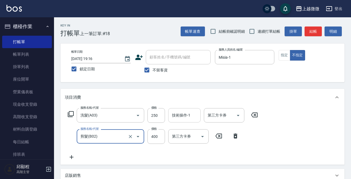
click at [182, 112] on div "技術操作-1 技術操作-1" at bounding box center [184, 115] width 32 height 14
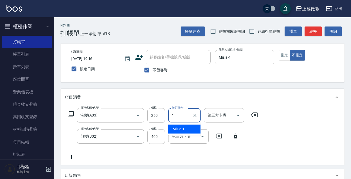
click at [182, 128] on span "Misia -1" at bounding box center [179, 129] width 12 height 6
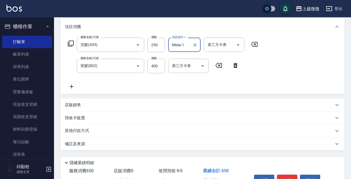
scroll to position [102, 0]
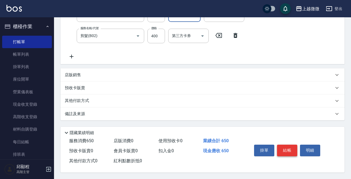
type input "Misia-1"
click at [287, 145] on button "結帳" at bounding box center [287, 150] width 20 height 11
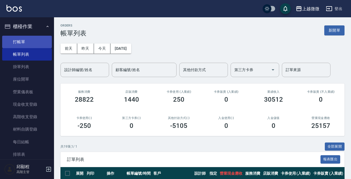
click at [28, 43] on link "打帳單" at bounding box center [27, 42] width 50 height 12
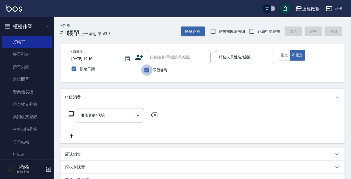
click at [142, 68] on input "不留客資" at bounding box center [146, 69] width 11 height 11
checkbox input "false"
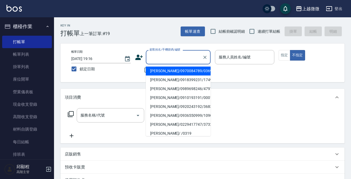
click at [174, 53] on input "顧客姓名/手機號碼/編號" at bounding box center [174, 56] width 52 height 9
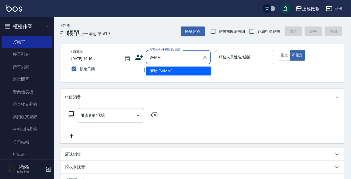
type input "SAMMI"
drag, startPoint x: 170, startPoint y: 56, endPoint x: 90, endPoint y: 58, distance: 79.5
click at [90, 58] on div "帳單日期 [DATE] 19:16 鎖定日期 顧客姓名/手機號碼/編號 SAMMI 顧客姓名/手機號碼/編號 不留客資 服務人員姓名/編號 服務人員姓名/編號…" at bounding box center [202, 63] width 271 height 26
click at [173, 71] on li "[PERSON_NAME]/0979966899/5087" at bounding box center [178, 70] width 65 height 9
type input "[PERSON_NAME]/0979966899/5087"
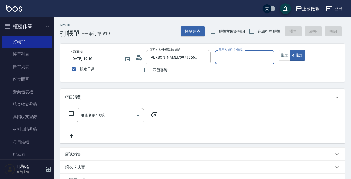
type input "Selin-5"
click at [284, 54] on button "指定" at bounding box center [285, 55] width 12 height 11
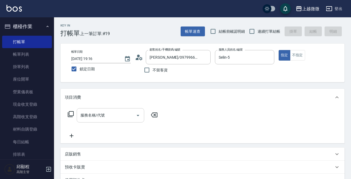
click at [88, 116] on div "服務名稱/代號 服務名稱/代號" at bounding box center [111, 115] width 68 height 14
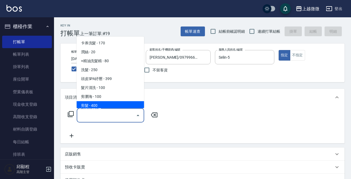
click at [103, 106] on span "剪髮 - 400" at bounding box center [111, 105] width 68 height 9
type input "剪髮(B02)"
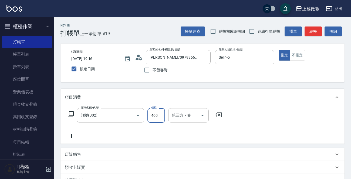
click at [155, 115] on input "400" at bounding box center [157, 115] width 18 height 15
type input "320"
click at [63, 132] on div "服務名稱/代號 剪髮(B02) 服務名稱/代號 價格 320 價格 第三方卡券 第三方卡券" at bounding box center [203, 125] width 284 height 38
click at [69, 135] on icon at bounding box center [72, 136] width 14 height 6
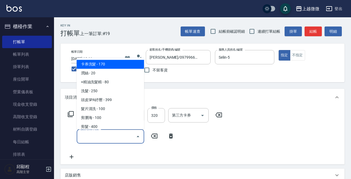
click at [99, 135] on input "服務名稱/代號" at bounding box center [106, 136] width 55 height 9
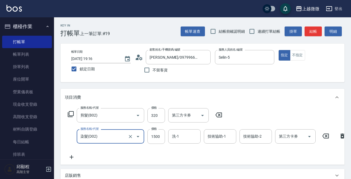
type input "染髮(D02)"
type input "1960"
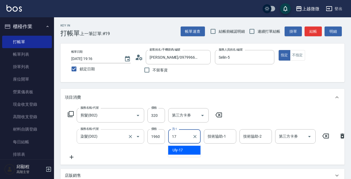
type input "Uly-17"
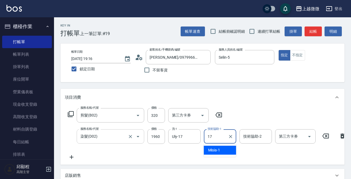
type input "Uly-17"
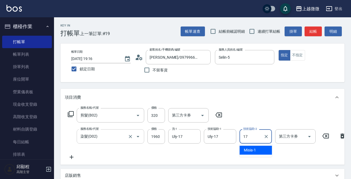
type input "Uly-17"
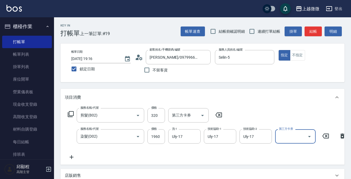
click at [74, 155] on icon at bounding box center [72, 157] width 14 height 6
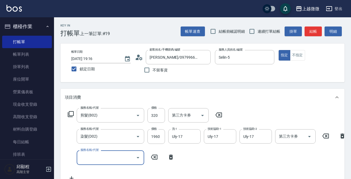
click at [93, 159] on input "服務名稱/代號" at bounding box center [106, 157] width 55 height 9
type input "頭皮隔離(G02)"
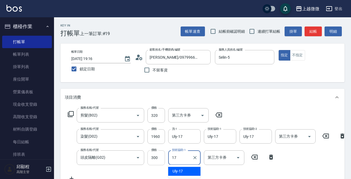
type input "Uly-17"
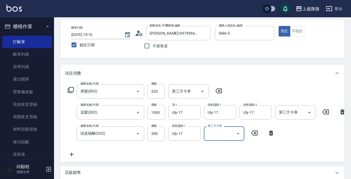
scroll to position [54, 0]
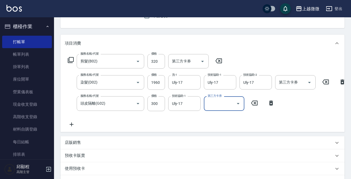
click at [70, 124] on icon at bounding box center [72, 124] width 4 height 4
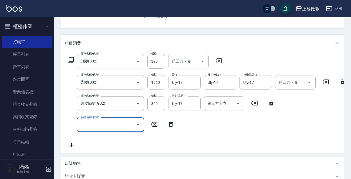
click at [98, 122] on input "服務名稱/代號" at bounding box center [106, 124] width 55 height 9
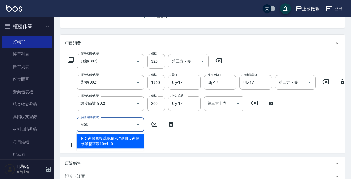
click at [104, 137] on span "RR1復原修復洗髮精70ml+RR3復原修護精華液10ml - 0" at bounding box center [111, 141] width 68 height 15
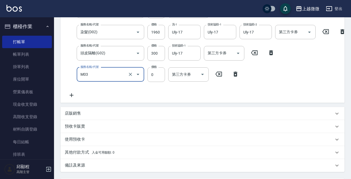
scroll to position [161, 0]
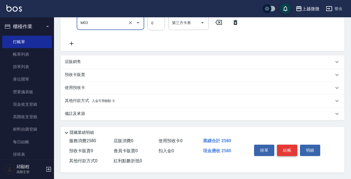
type input "RR1復原修復洗髮精70ml+RR3復原修護精華液10ml(M03)"
click at [287, 150] on button "結帳" at bounding box center [287, 150] width 20 height 11
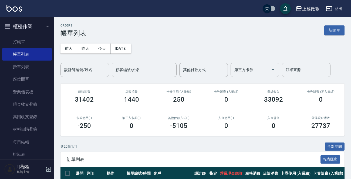
scroll to position [81, 0]
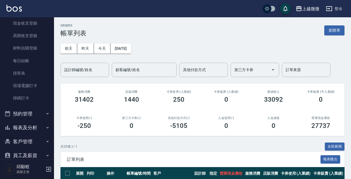
click at [39, 128] on button "報表及分析" at bounding box center [27, 128] width 50 height 14
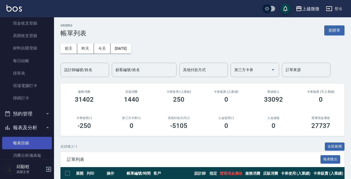
click at [27, 144] on link "報表目錄" at bounding box center [27, 143] width 50 height 12
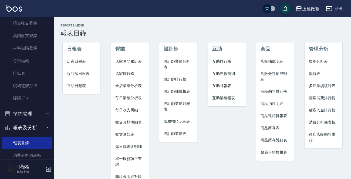
click at [80, 62] on span "店家日報表" at bounding box center [81, 62] width 29 height 6
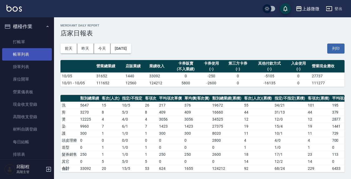
click at [18, 51] on link "帳單列表" at bounding box center [27, 54] width 50 height 12
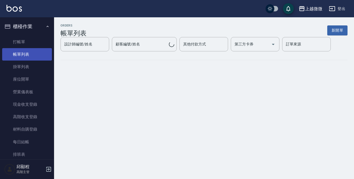
click at [86, 48] on input "設計師編號/姓名" at bounding box center [85, 43] width 44 height 9
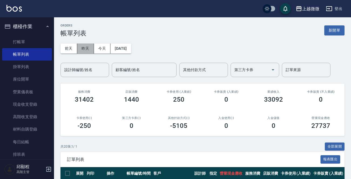
click at [87, 47] on button "昨天" at bounding box center [85, 49] width 17 height 10
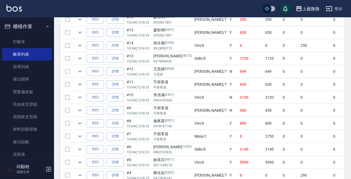
scroll to position [324, 0]
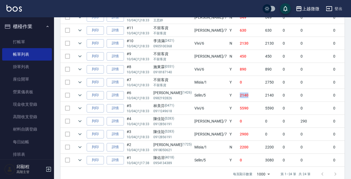
drag, startPoint x: 211, startPoint y: 93, endPoint x: 195, endPoint y: 94, distance: 16.2
click at [195, 94] on tr "列印 詳情 #6 10/04 (六) 18:33 [PERSON_NAME] [PHONE_NUMBER] Selin /5 Y 2140 2140 0 0 …" at bounding box center [308, 95] width 494 height 13
click at [239, 94] on td "2140" at bounding box center [251, 95] width 25 height 13
drag, startPoint x: 216, startPoint y: 94, endPoint x: 193, endPoint y: 94, distance: 23.2
click at [193, 94] on tr "列印 詳情 #6 10/04 (六) 18:33 [PERSON_NAME] [PHONE_NUMBER] Selin /5 Y 2140 2140 0 0 …" at bounding box center [308, 95] width 494 height 13
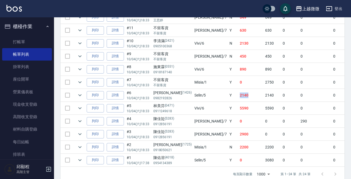
click at [239, 93] on td "2140" at bounding box center [251, 95] width 25 height 13
